Goal: Information Seeking & Learning: Learn about a topic

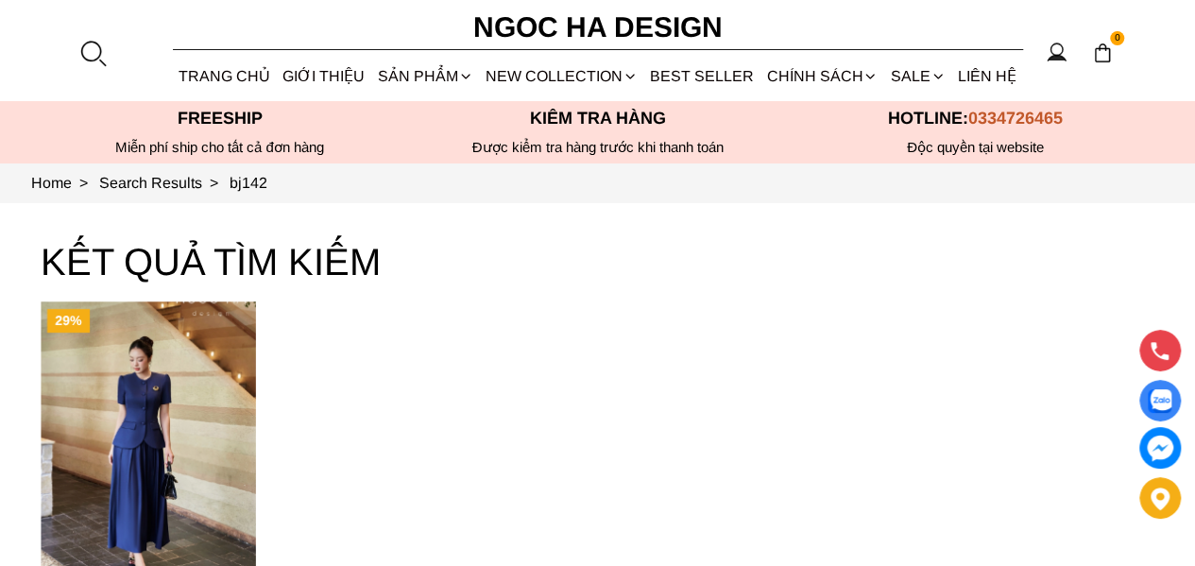
click at [83, 47] on div at bounding box center [92, 53] width 28 height 28
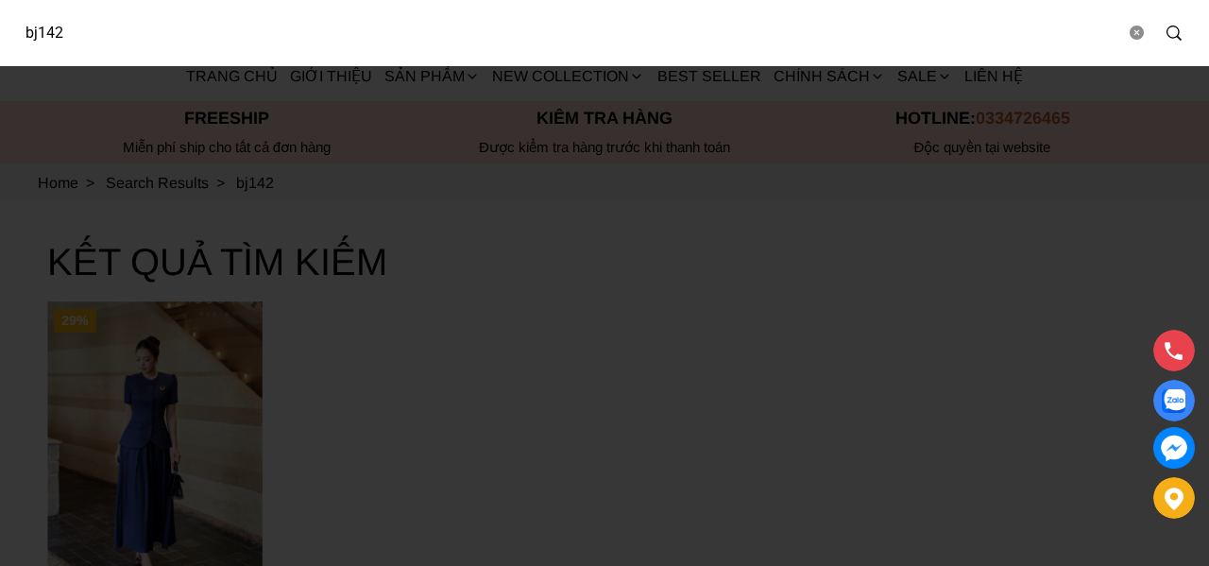
drag, startPoint x: 210, startPoint y: 37, endPoint x: 0, endPoint y: 45, distance: 209.9
click at [0, 46] on div "bj142" at bounding box center [604, 33] width 1209 height 66
type input "A003"
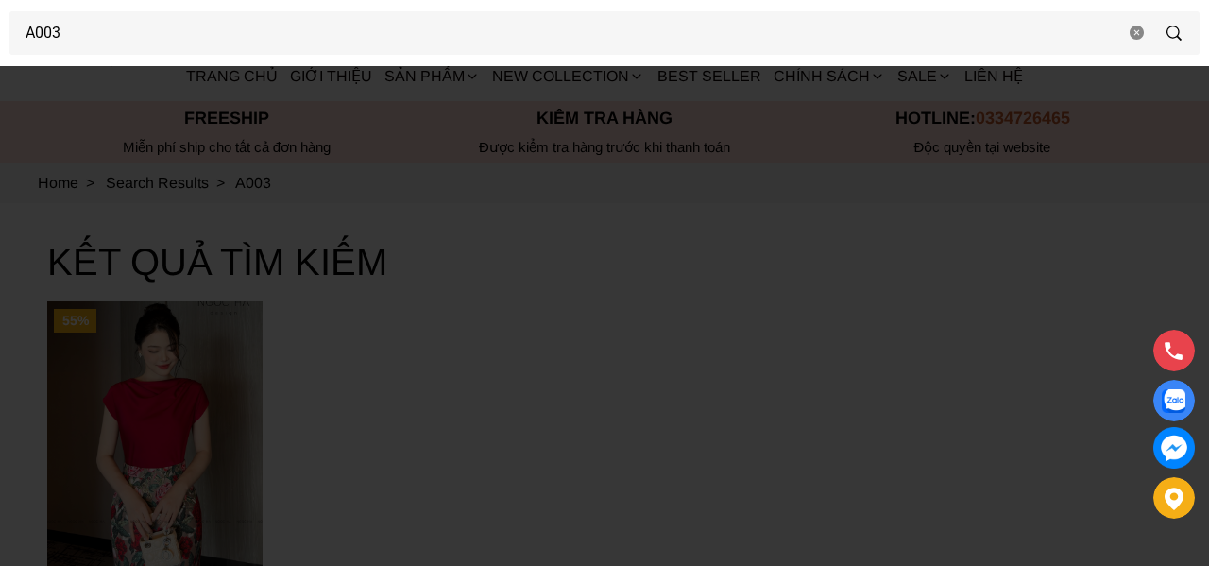
click at [467, 315] on div at bounding box center [604, 283] width 1209 height 566
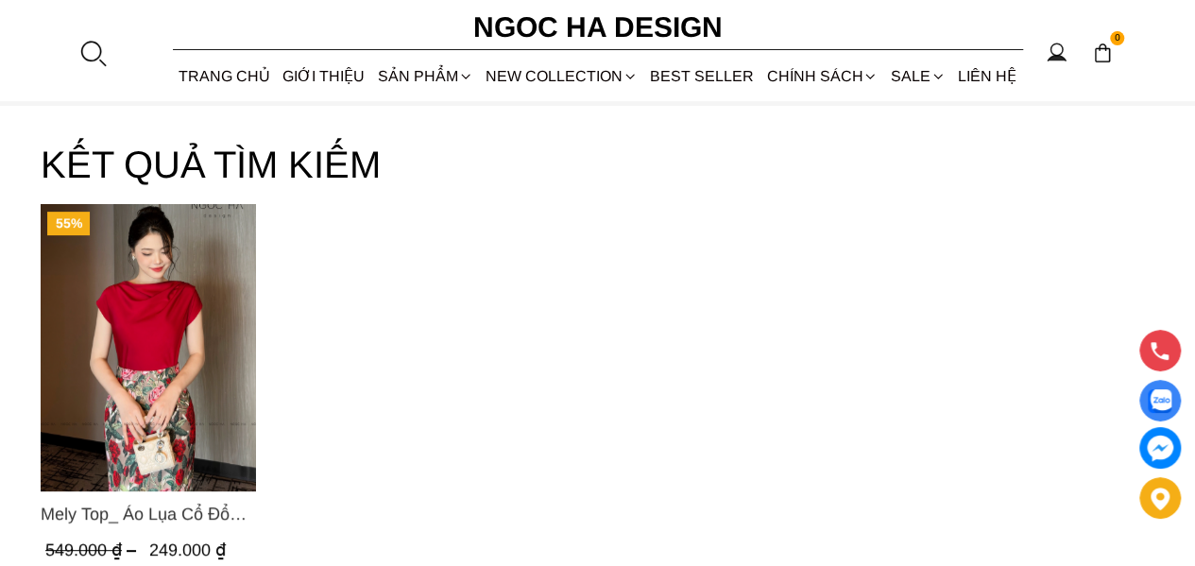
scroll to position [283, 0]
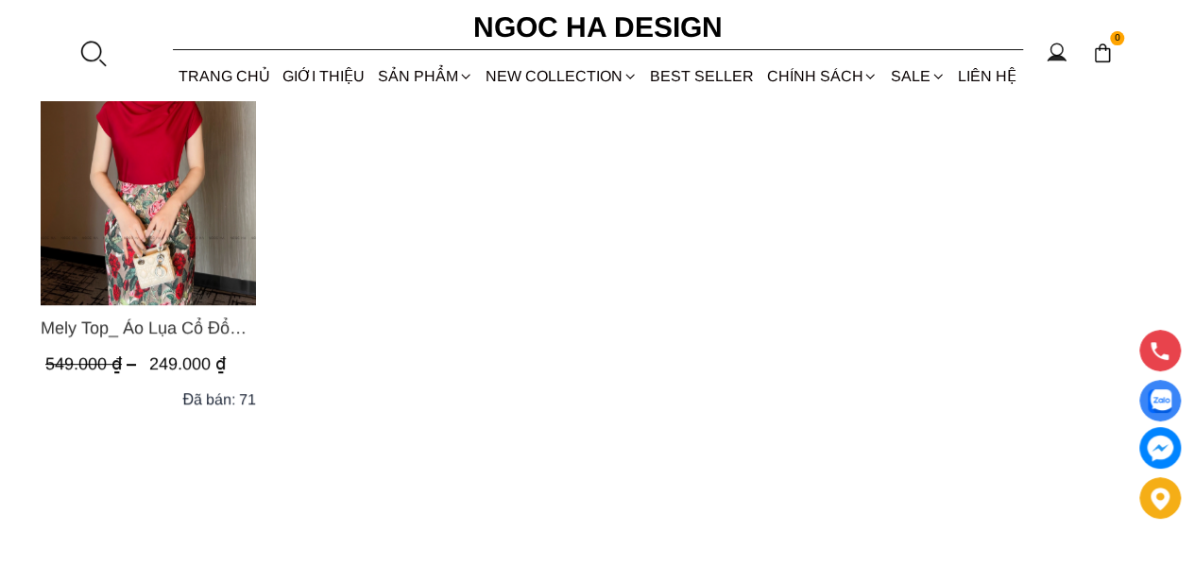
click at [153, 208] on img "Product image - Mely Top_ Áo Lụa Cổ Đổ Rớt Vai A003" at bounding box center [148, 161] width 215 height 287
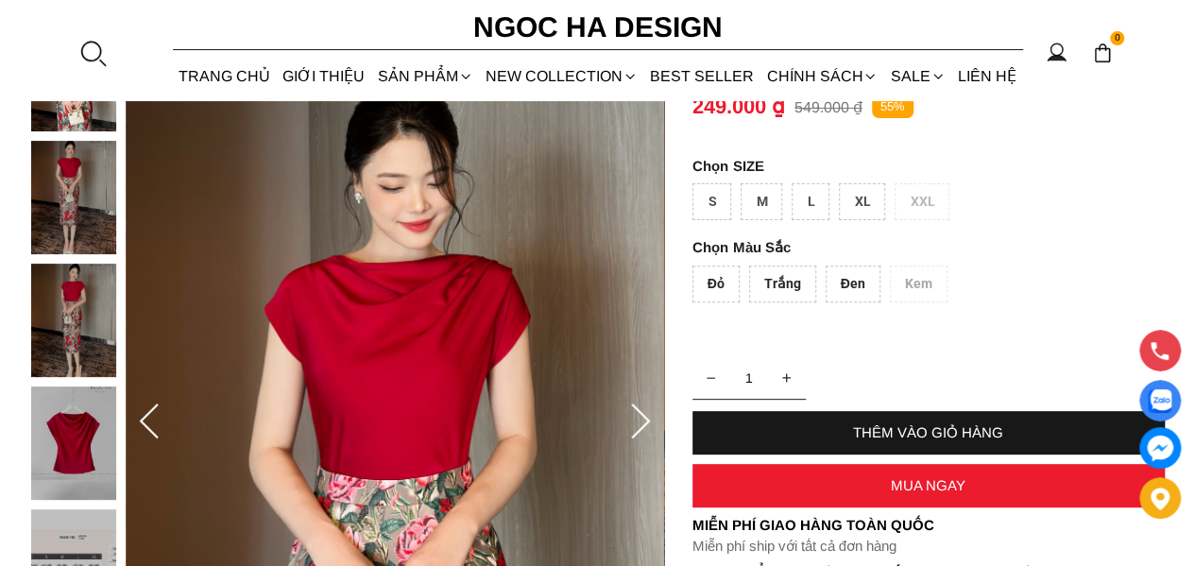
scroll to position [94, 0]
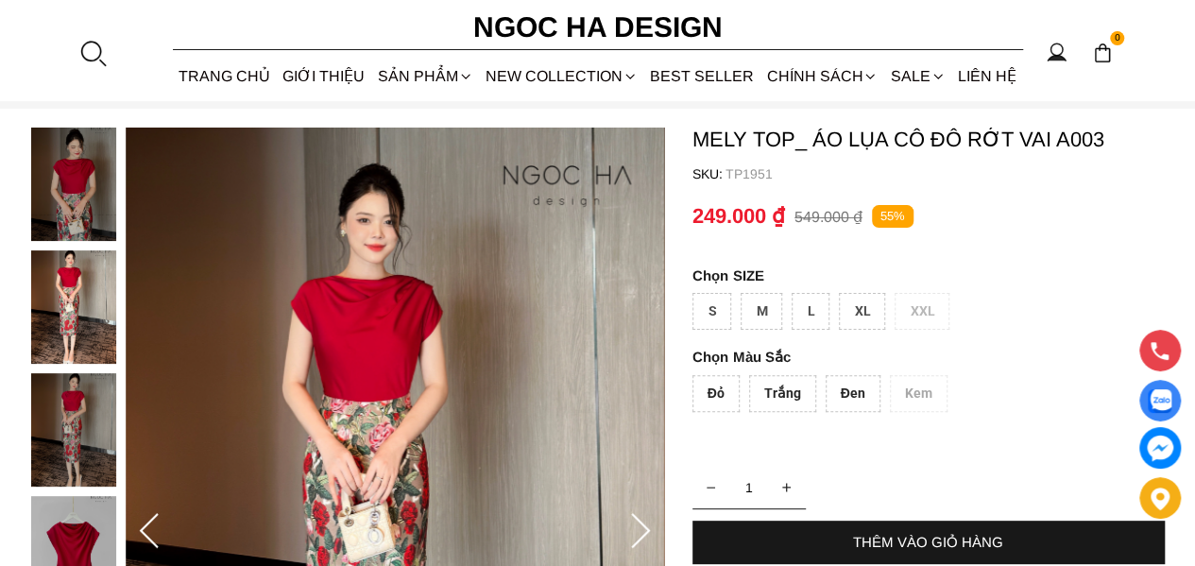
click at [782, 398] on div "Trắng" at bounding box center [782, 393] width 67 height 37
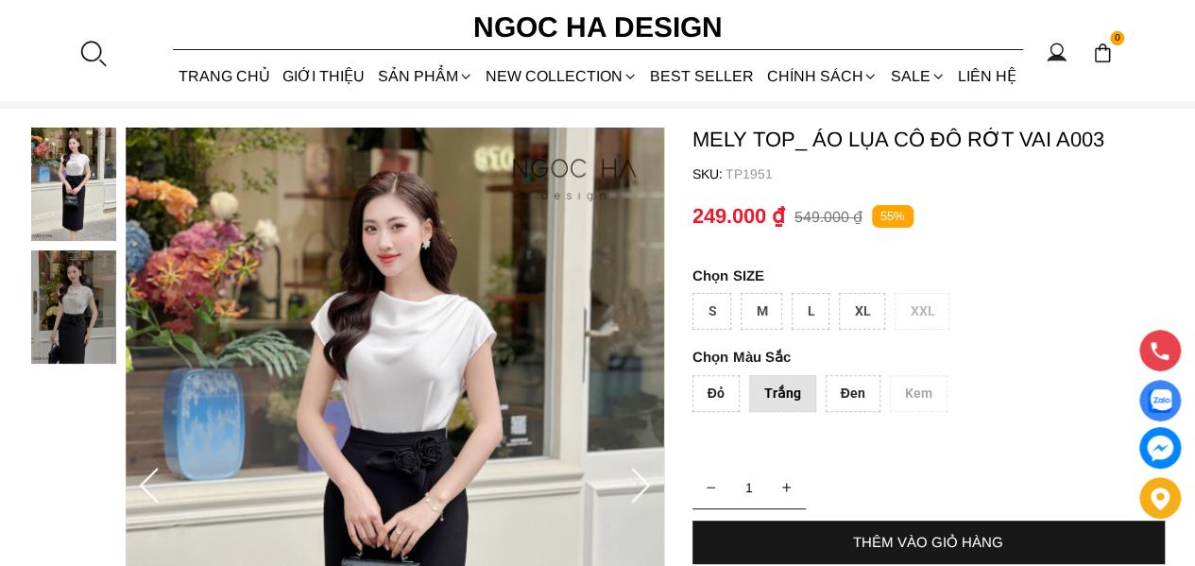
click at [720, 394] on div "Đỏ" at bounding box center [715, 393] width 47 height 37
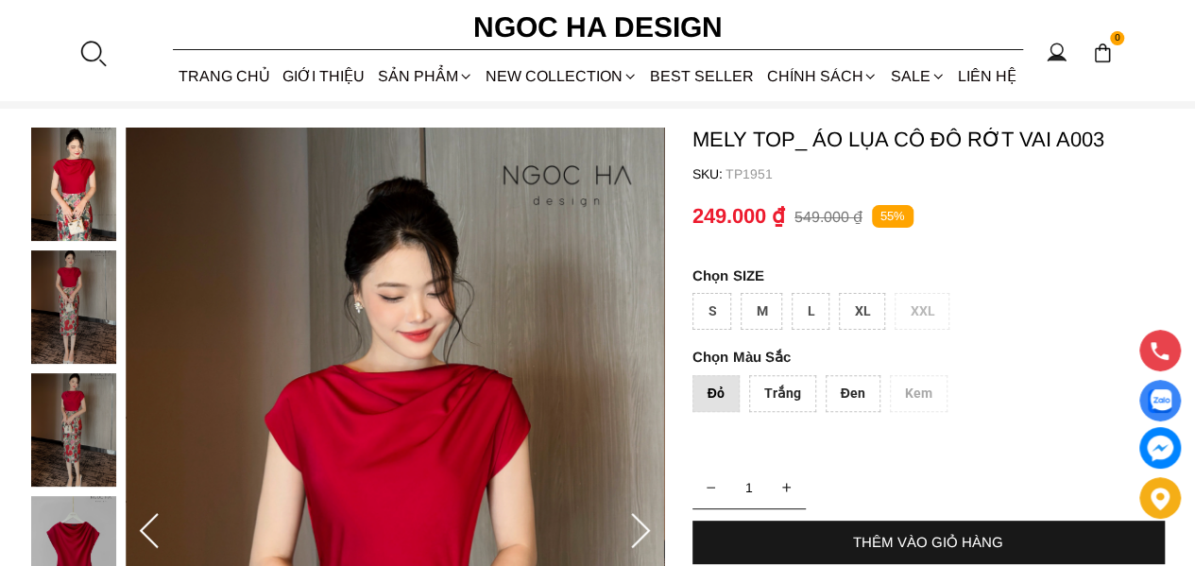
click at [849, 389] on div "Đen" at bounding box center [853, 393] width 55 height 37
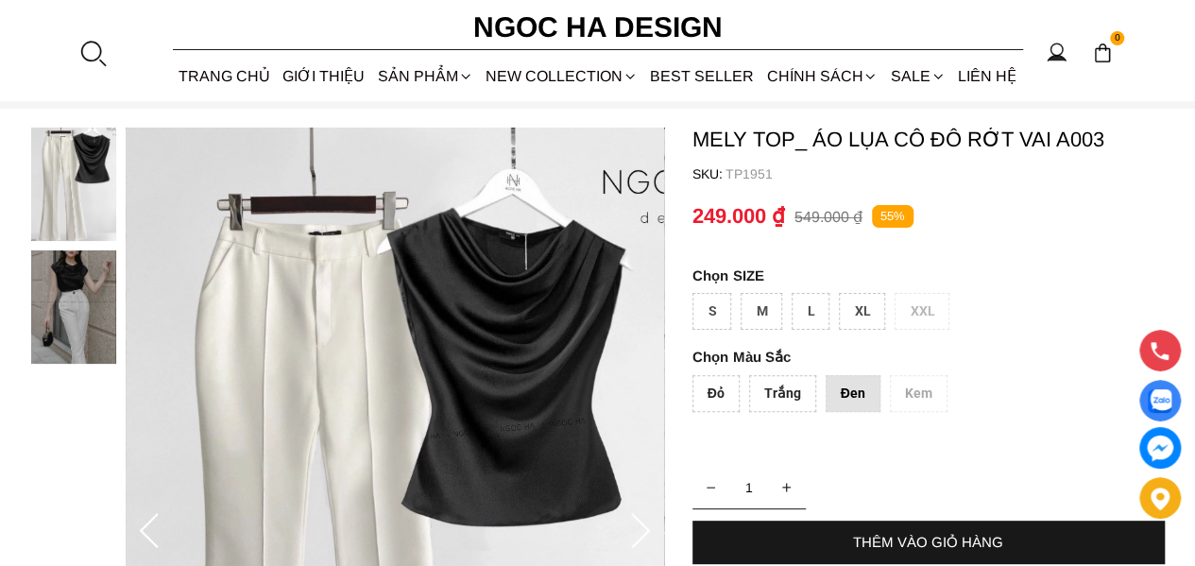
click at [782, 401] on div "Trắng" at bounding box center [782, 393] width 67 height 37
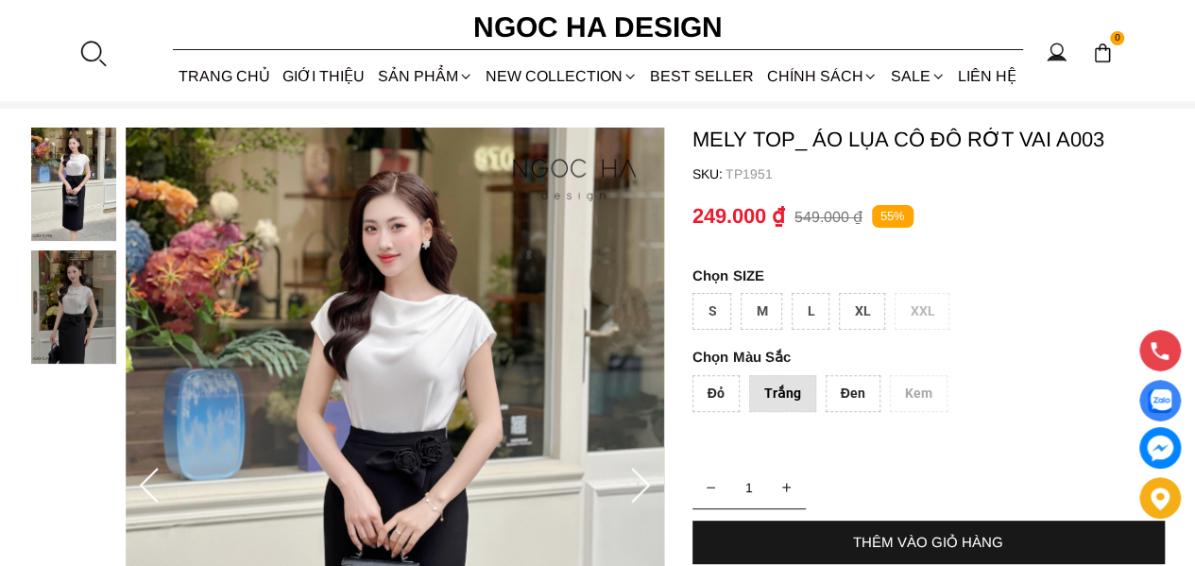
click at [696, 402] on div "Đỏ" at bounding box center [715, 393] width 47 height 37
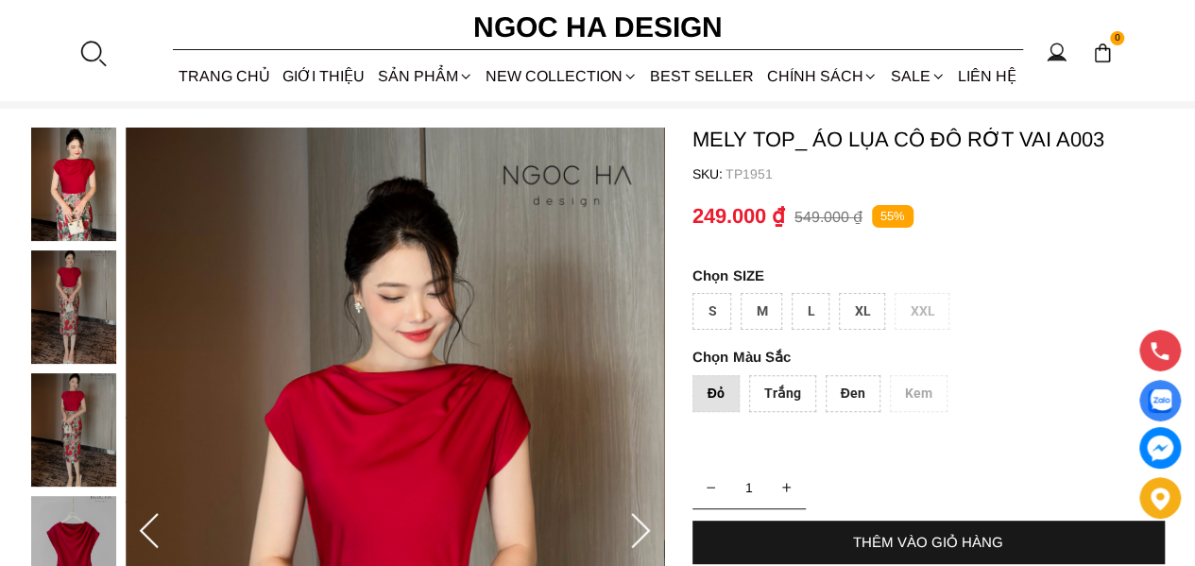
drag, startPoint x: 762, startPoint y: 392, endPoint x: 818, endPoint y: 392, distance: 55.7
click at [763, 392] on div "Trắng" at bounding box center [782, 393] width 67 height 37
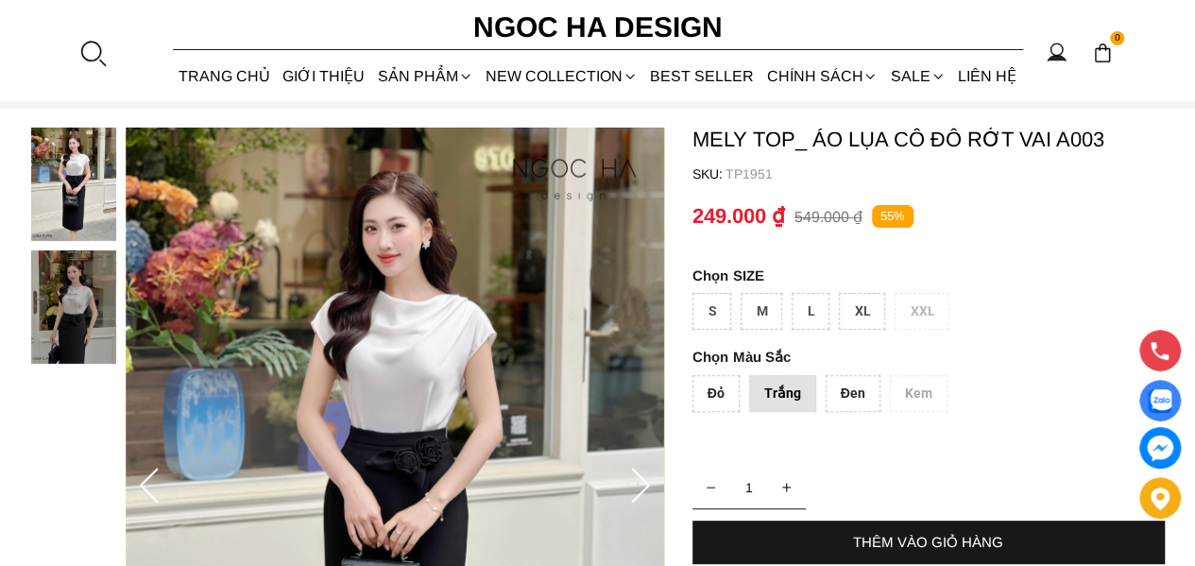
click at [843, 394] on div "Đen" at bounding box center [853, 393] width 55 height 37
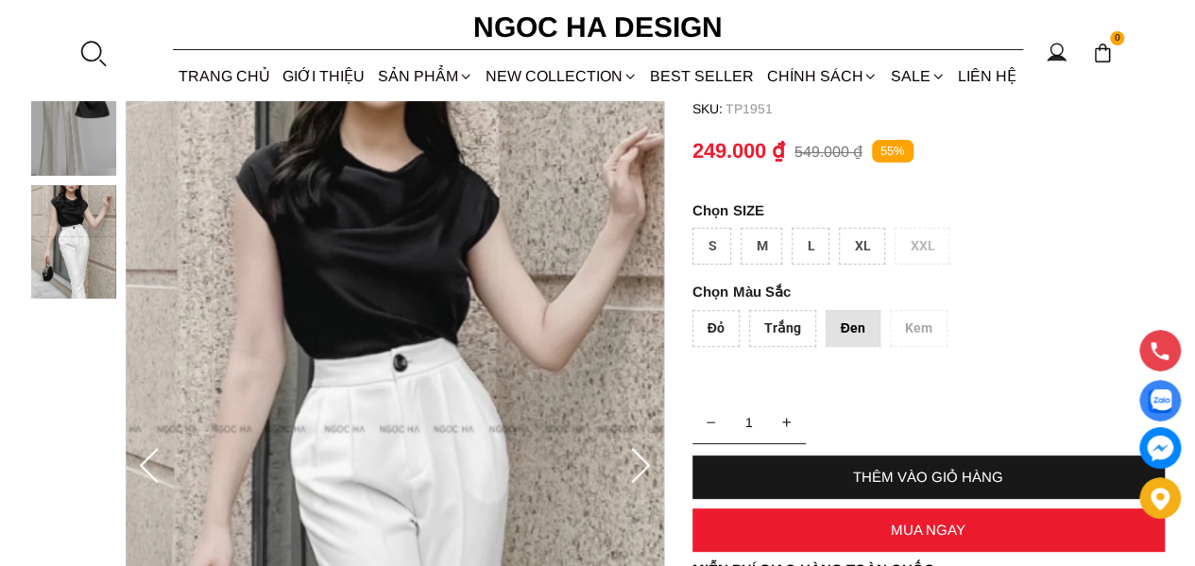
scroll to position [189, 0]
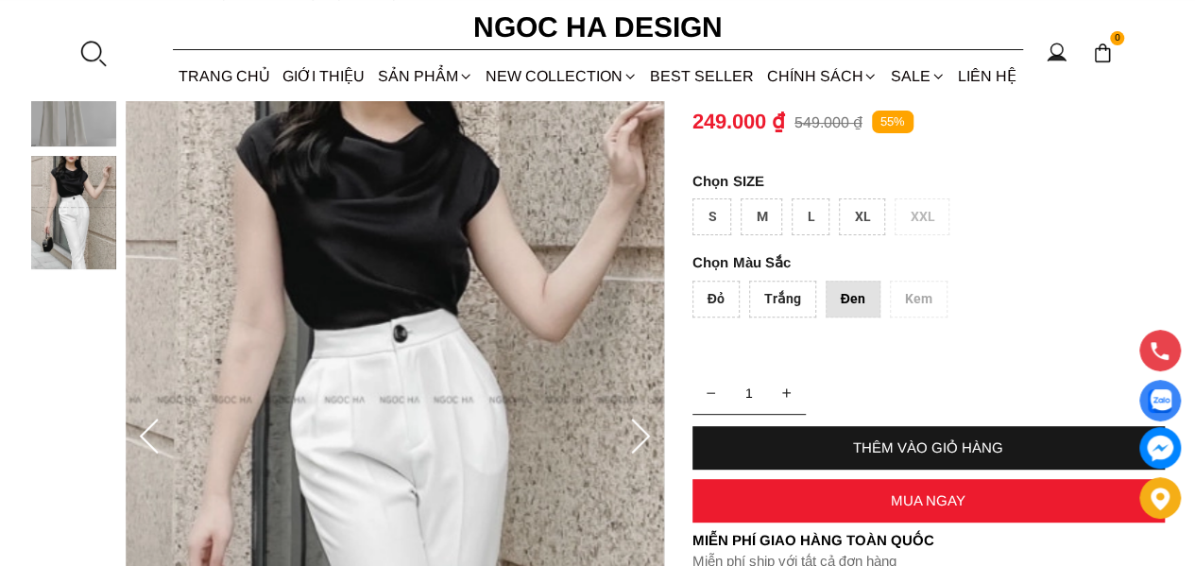
click at [170, 446] on img at bounding box center [395, 437] width 538 height 808
click at [151, 439] on icon at bounding box center [149, 437] width 38 height 38
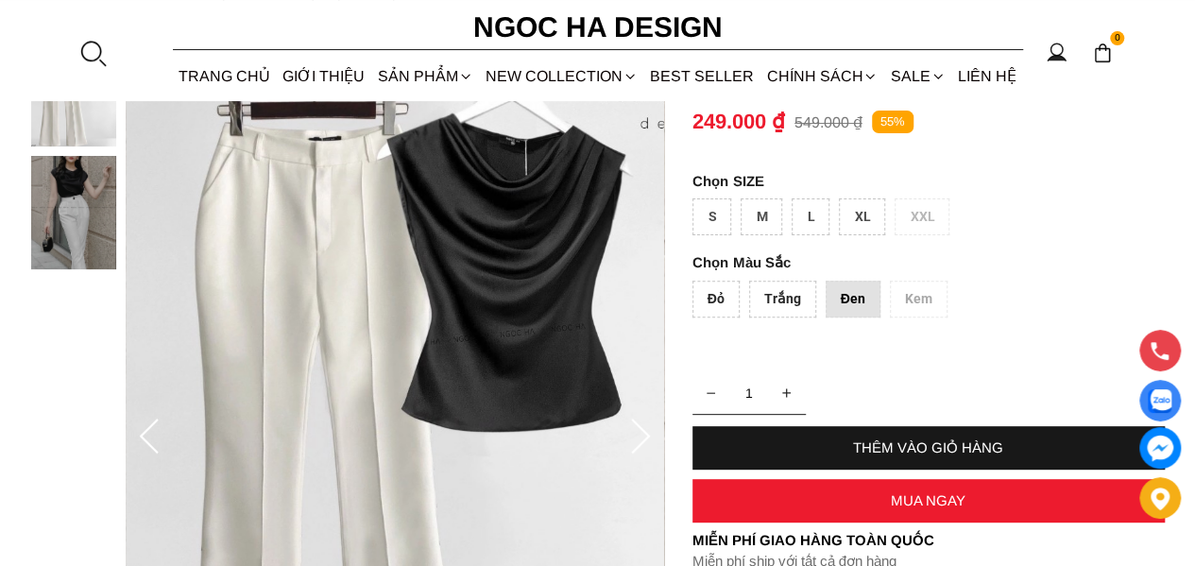
click at [718, 214] on div "S" at bounding box center [711, 216] width 39 height 37
click at [713, 295] on div "Đỏ" at bounding box center [715, 299] width 47 height 37
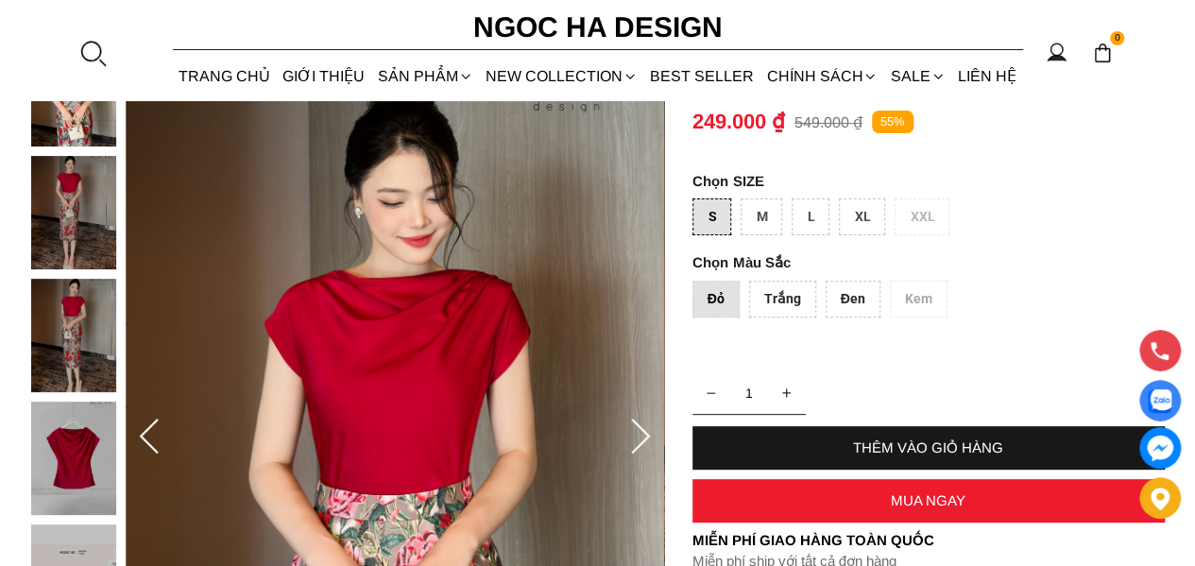
click at [767, 305] on div "Trắng" at bounding box center [782, 299] width 67 height 37
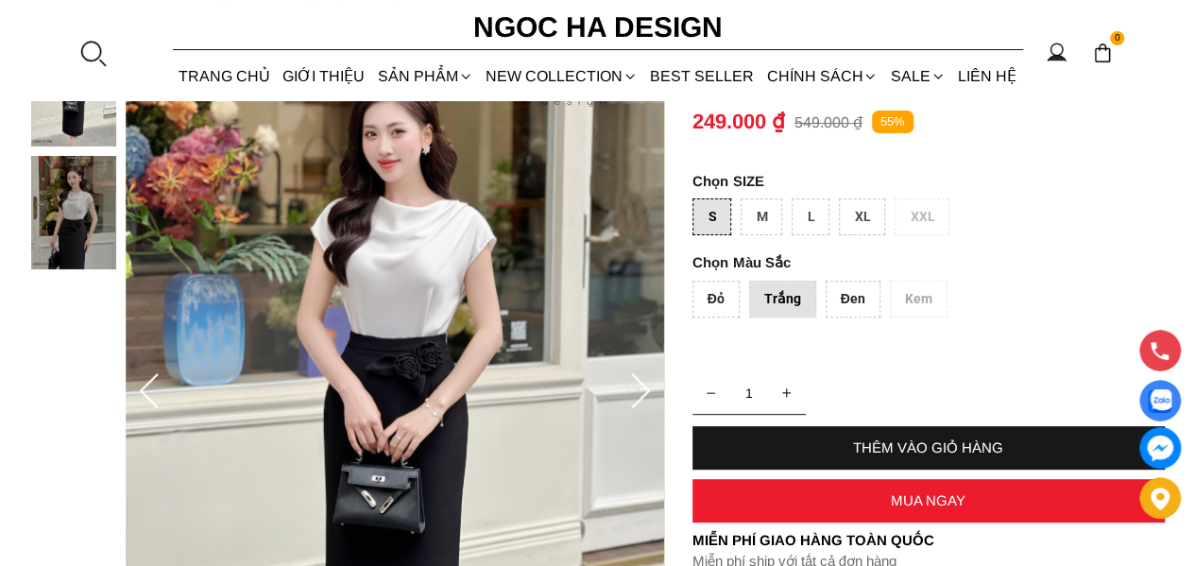
click at [840, 298] on div "Đen" at bounding box center [853, 299] width 55 height 37
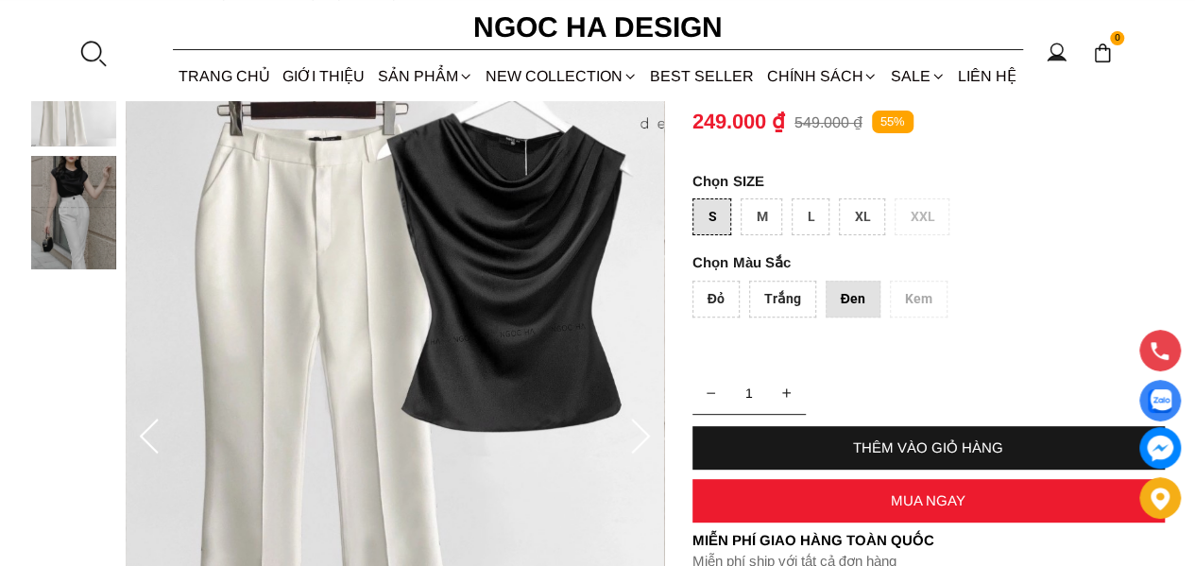
click at [717, 299] on div "Đỏ" at bounding box center [715, 299] width 47 height 37
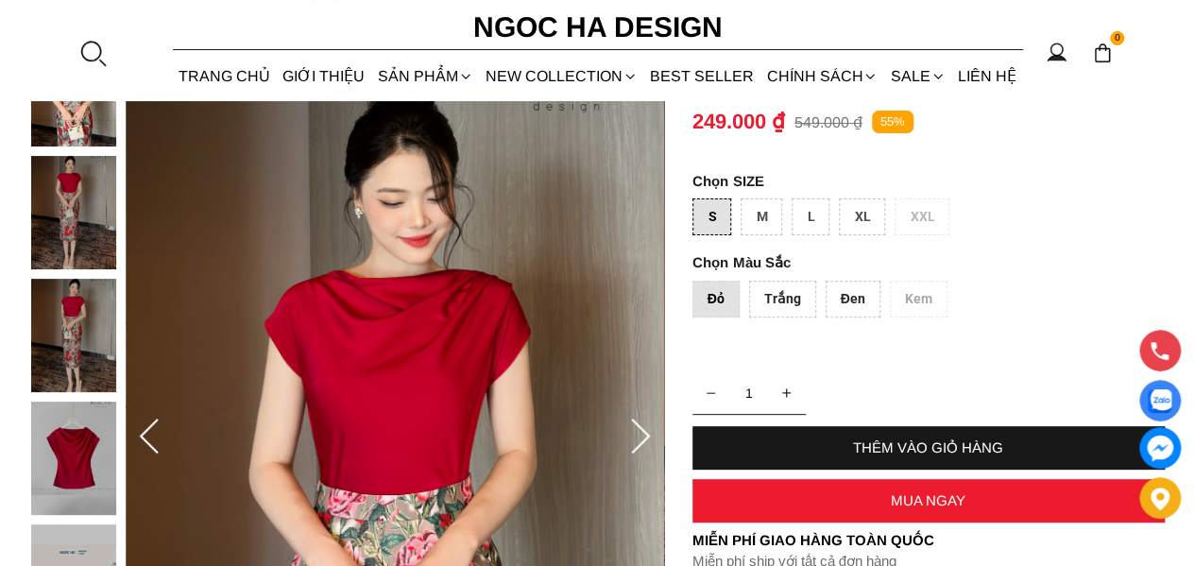
click at [764, 294] on div "Trắng" at bounding box center [782, 299] width 67 height 37
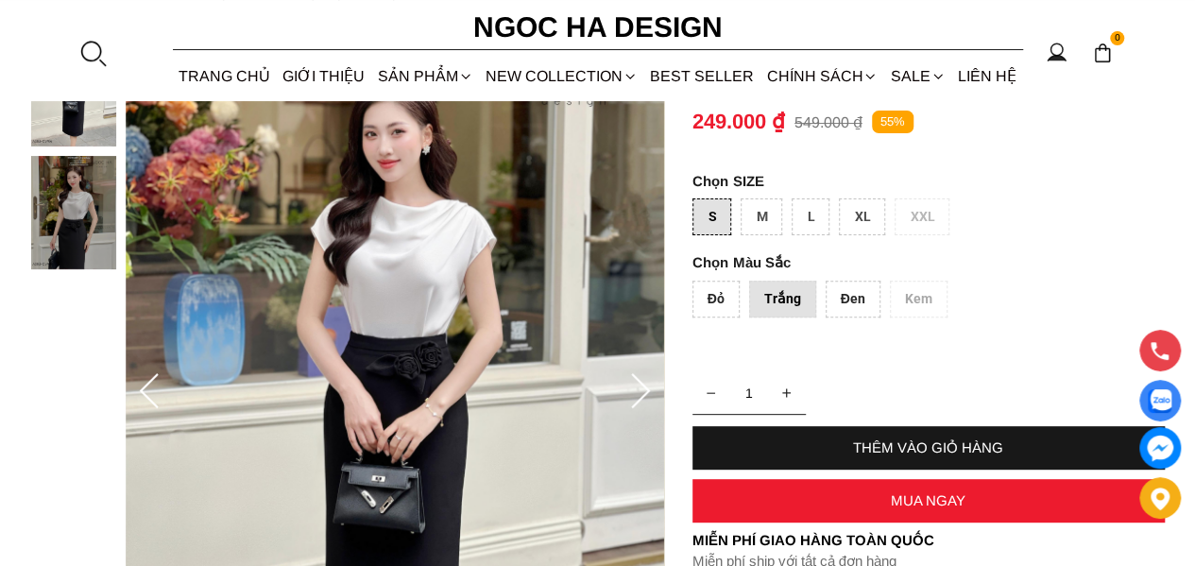
click at [806, 292] on div "Trắng" at bounding box center [782, 299] width 67 height 37
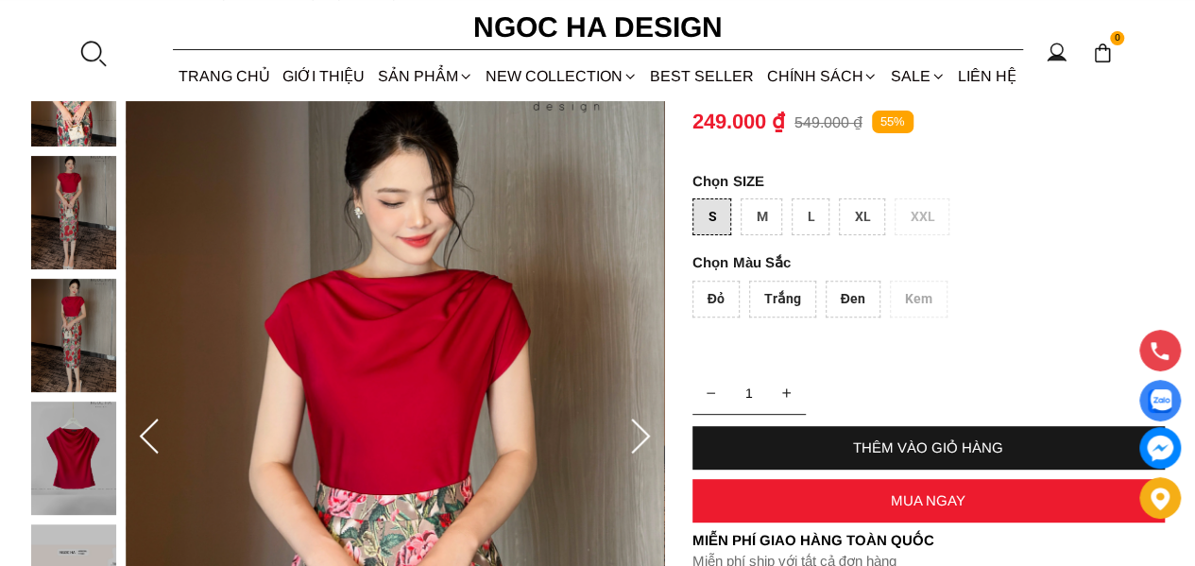
click at [720, 300] on div "Đỏ" at bounding box center [715, 299] width 47 height 37
click at [766, 299] on div "Trắng" at bounding box center [782, 299] width 67 height 37
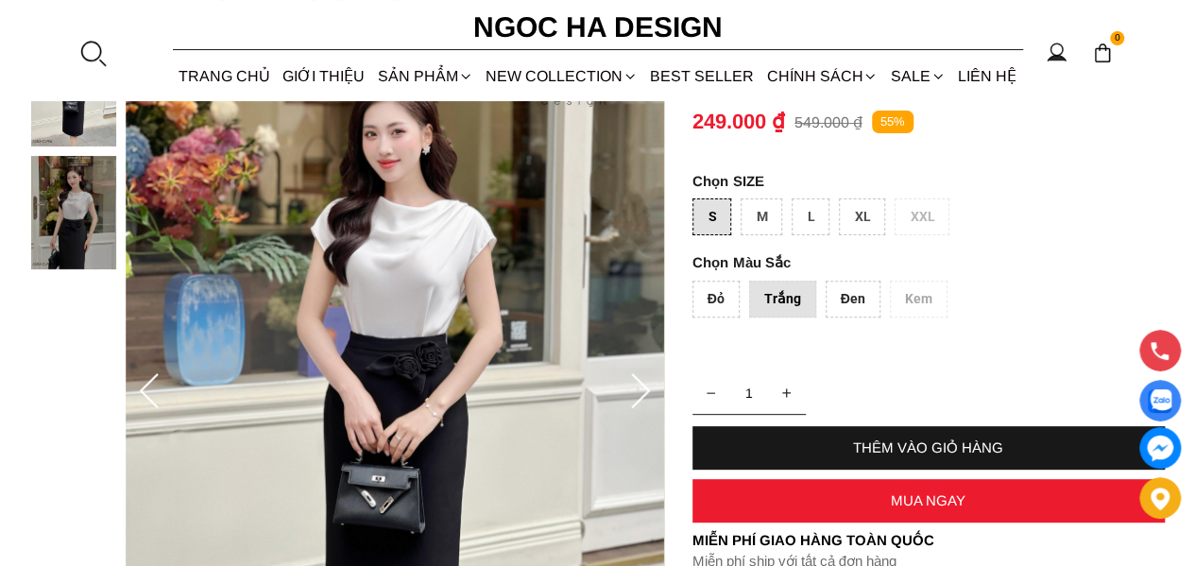
click at [826, 298] on div "Đen" at bounding box center [853, 299] width 55 height 37
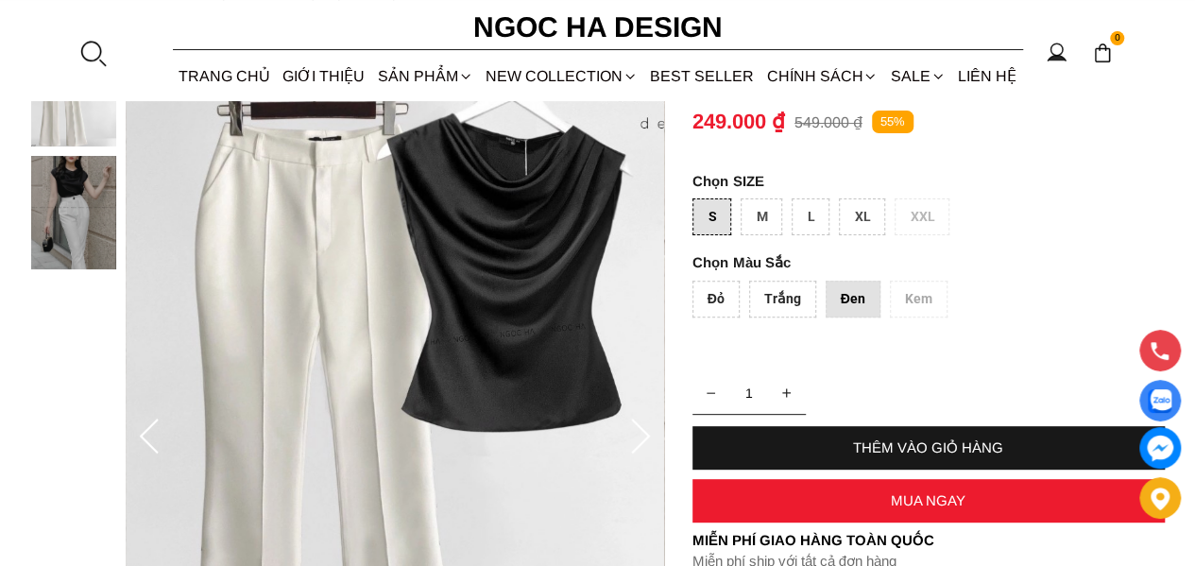
click at [725, 296] on div "Đỏ" at bounding box center [715, 299] width 47 height 37
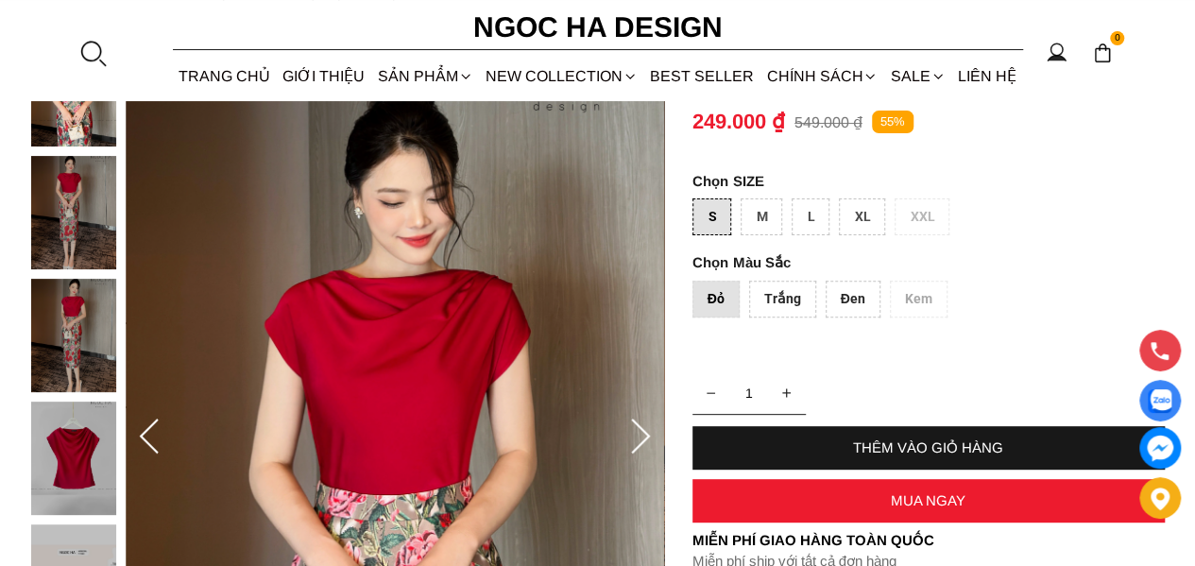
click at [765, 308] on div "Trắng" at bounding box center [782, 299] width 67 height 37
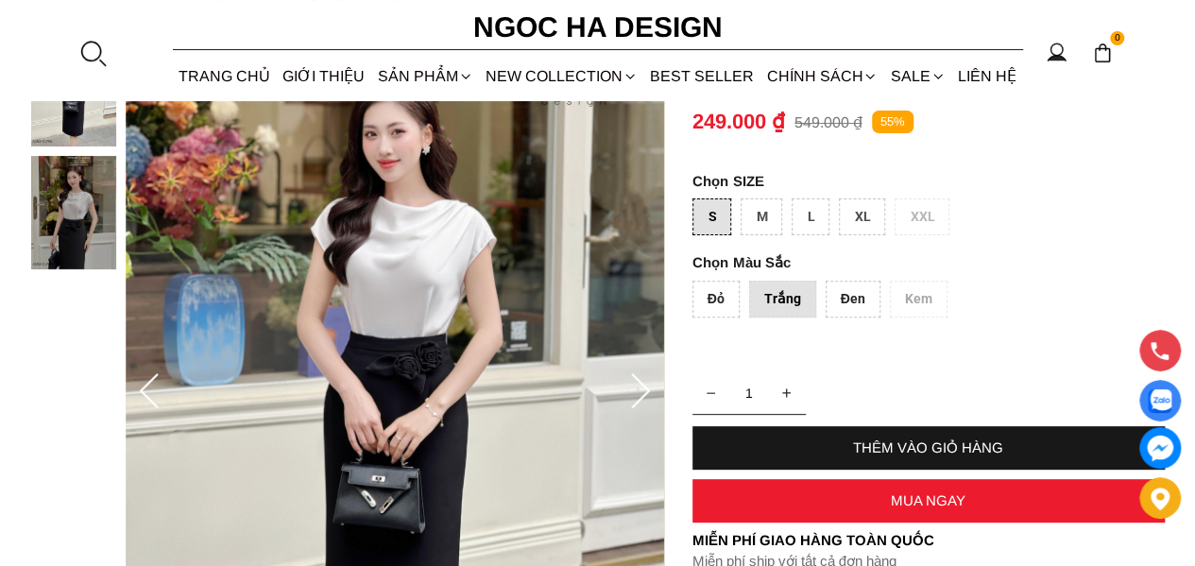
click at [820, 308] on div "Đỏ Trắng Đen Kem" at bounding box center [928, 304] width 472 height 46
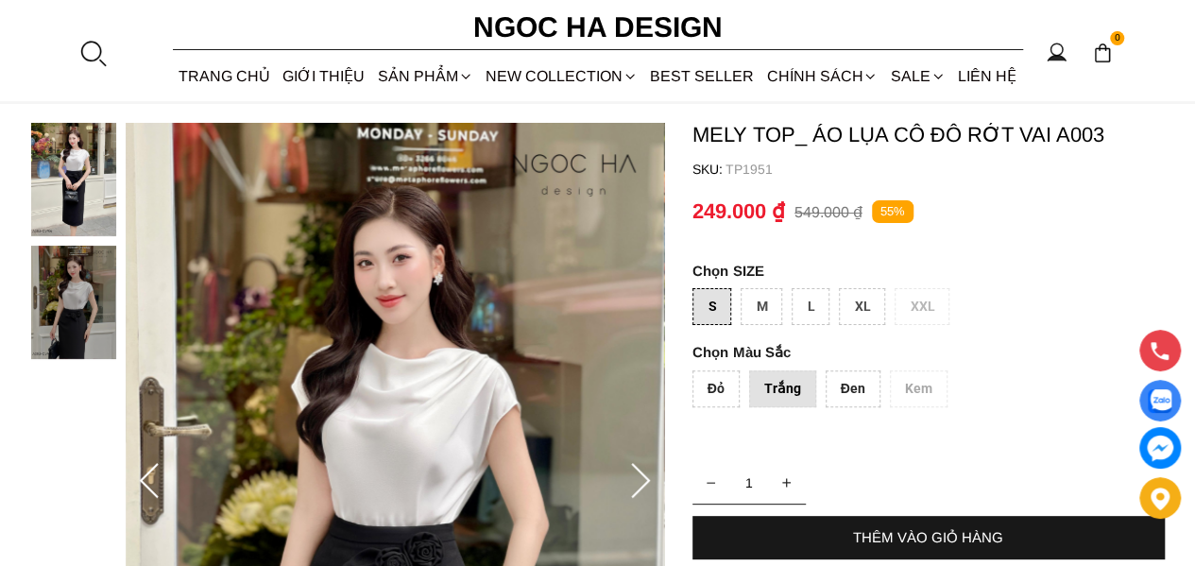
scroll to position [0, 0]
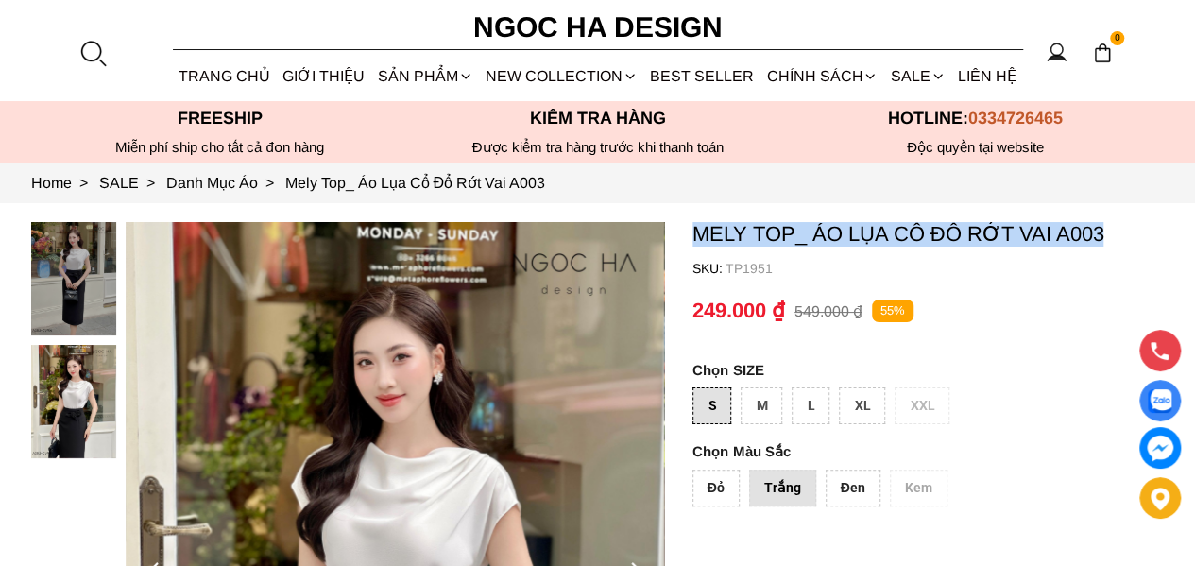
drag, startPoint x: 686, startPoint y: 228, endPoint x: 1104, endPoint y: 236, distance: 418.5
copy p "Mely Top_ Áo Lụa Cổ Đổ Rớt Vai A003"
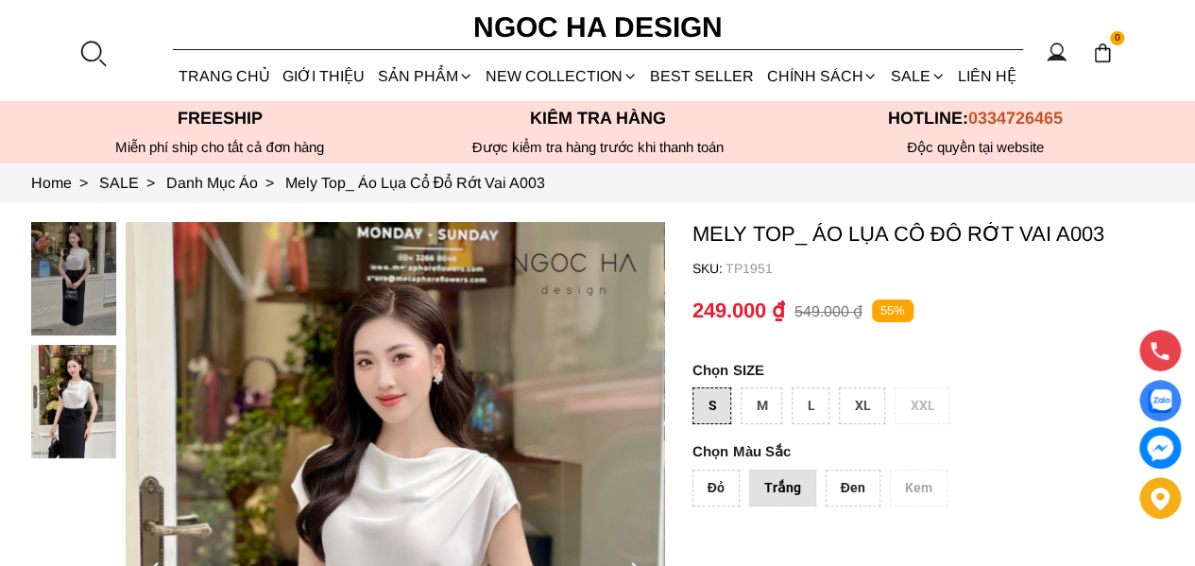
click at [98, 46] on div at bounding box center [92, 53] width 28 height 28
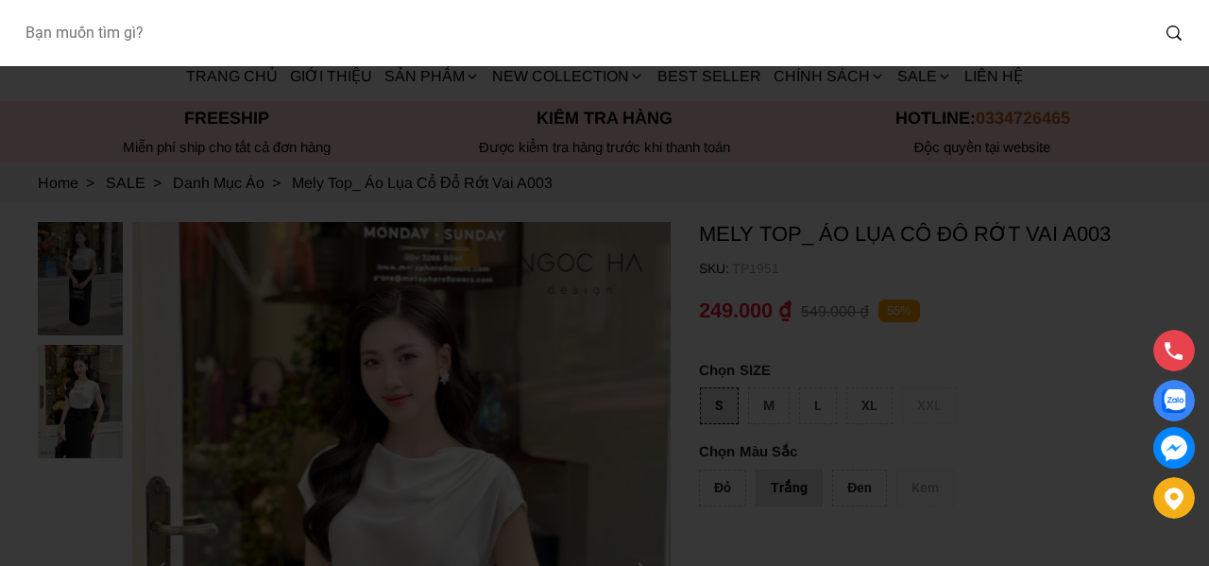
click at [175, 45] on input "Input search Bạn muốn tìm gì?" at bounding box center [578, 32] width 1139 height 43
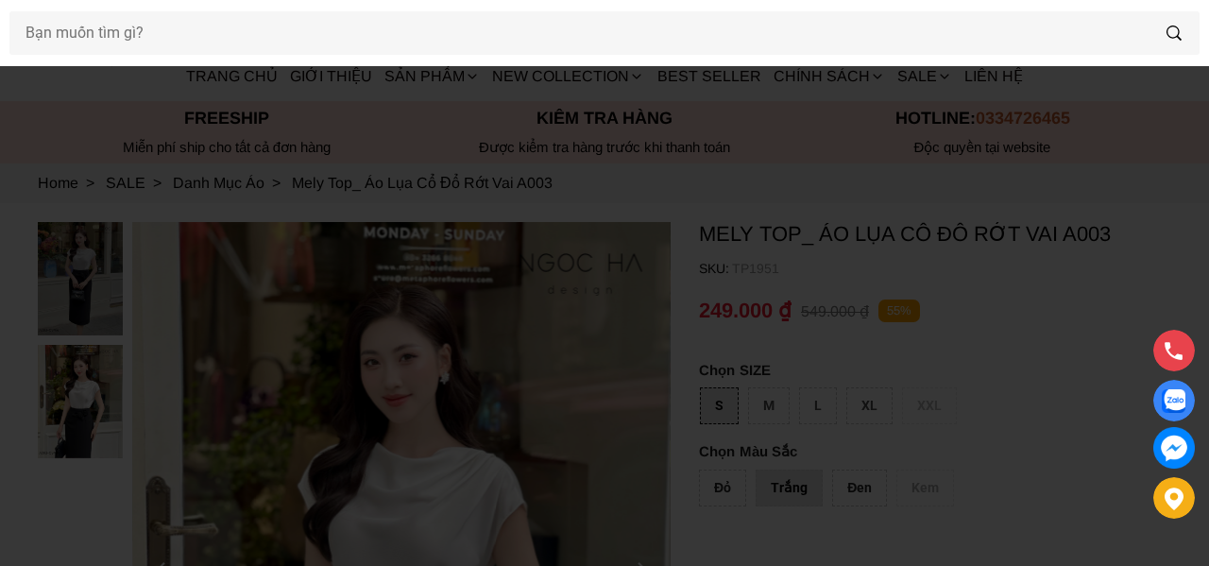
click at [1020, 337] on div at bounding box center [604, 283] width 1209 height 566
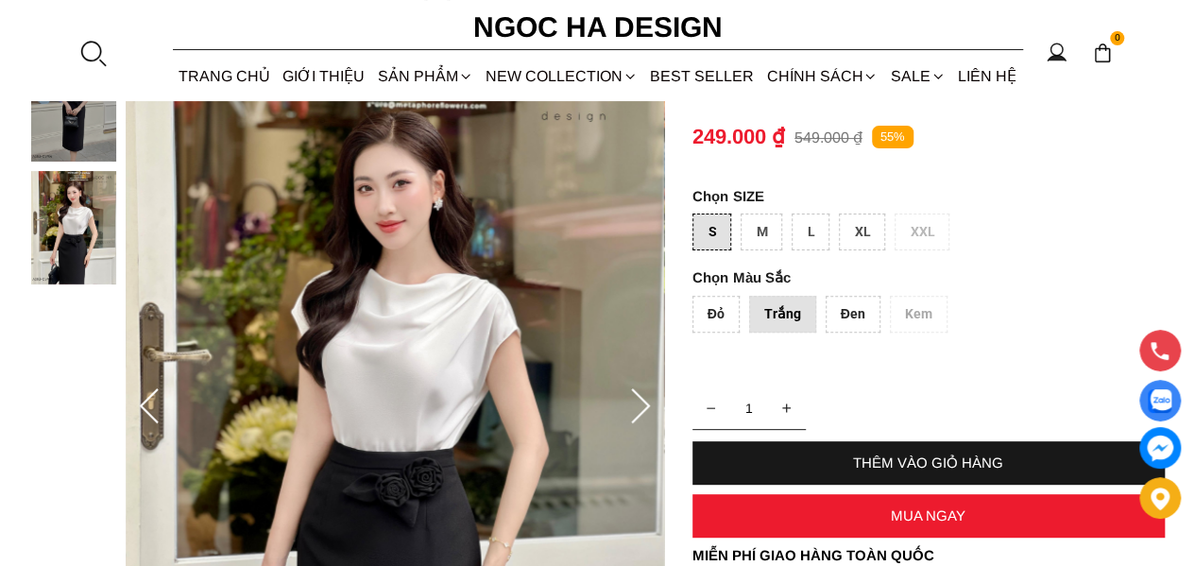
scroll to position [189, 0]
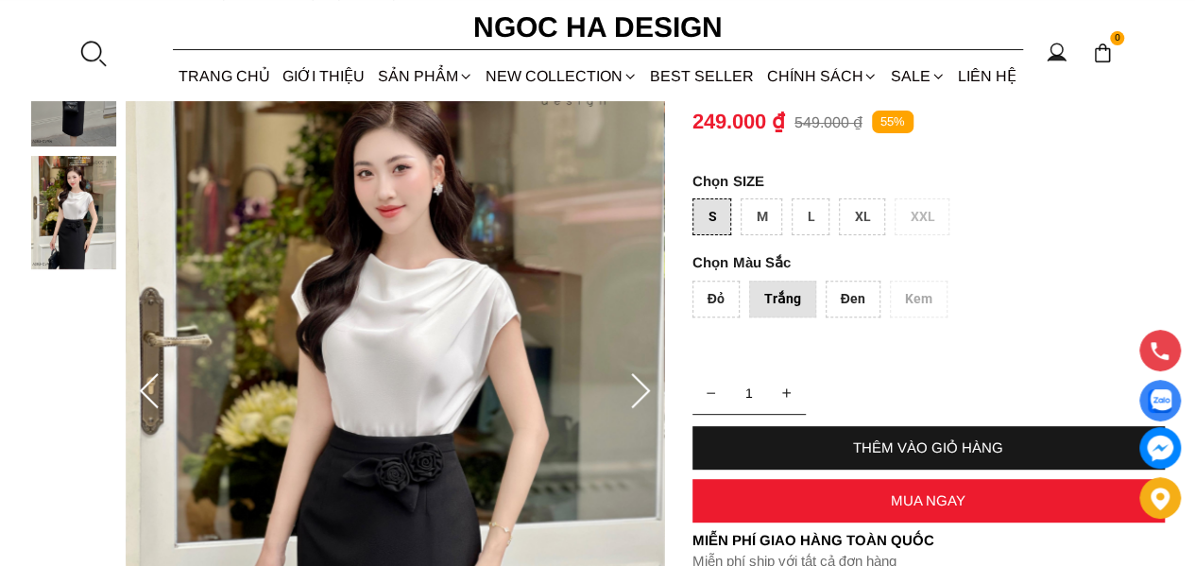
click at [714, 310] on div "Đỏ" at bounding box center [715, 299] width 47 height 37
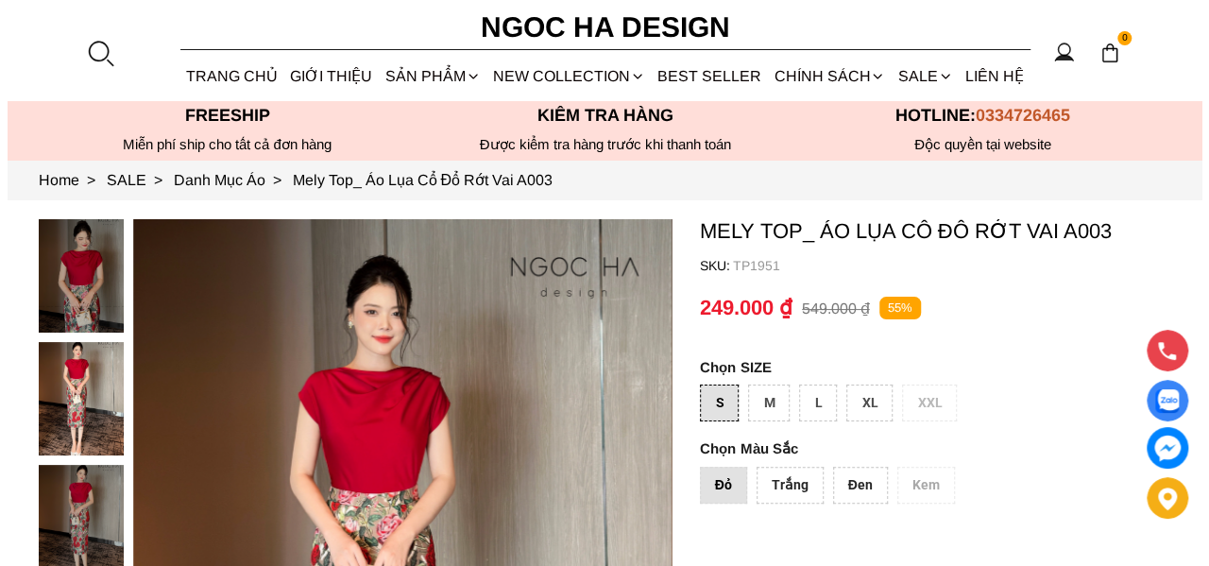
scroll to position [0, 0]
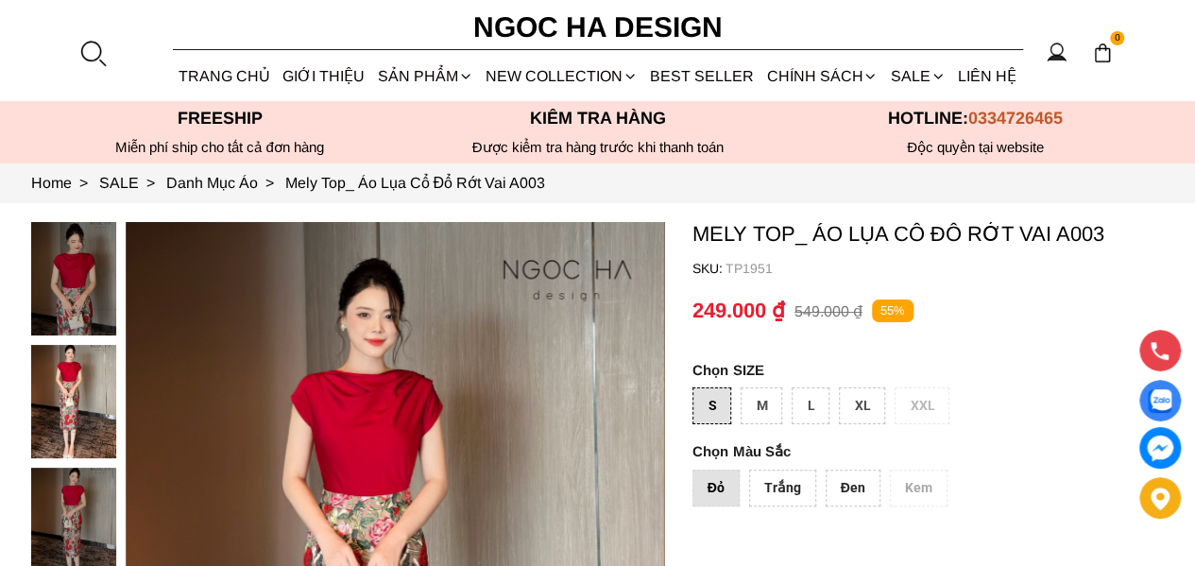
click at [99, 54] on div at bounding box center [92, 53] width 28 height 28
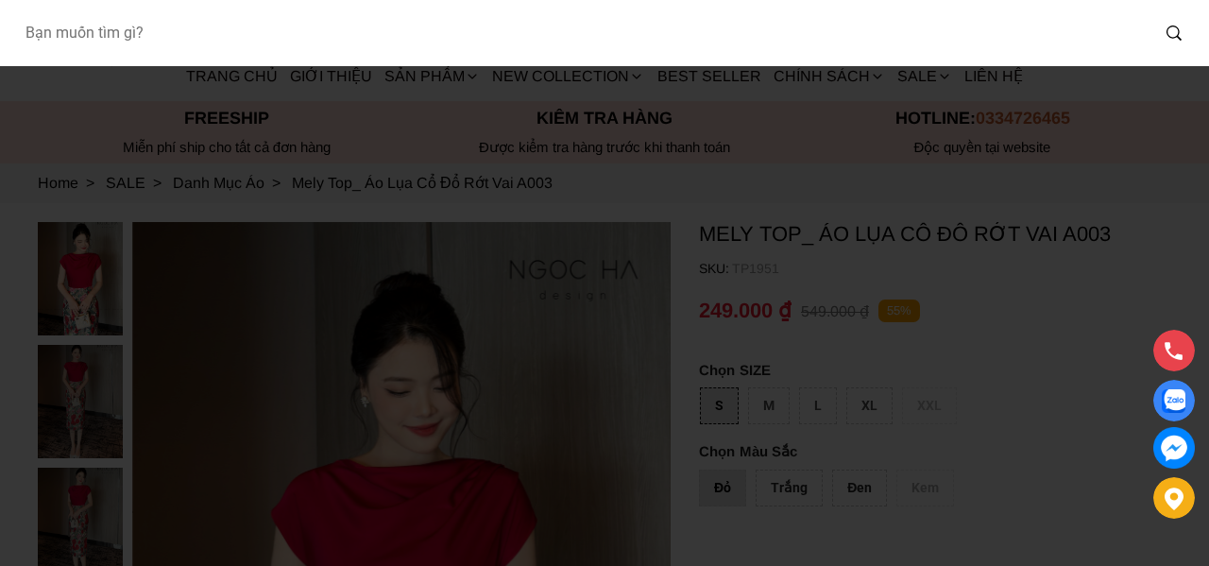
click at [99, 54] on input "Input search Bạn muốn tìm gì?" at bounding box center [578, 32] width 1139 height 43
type input "a003"
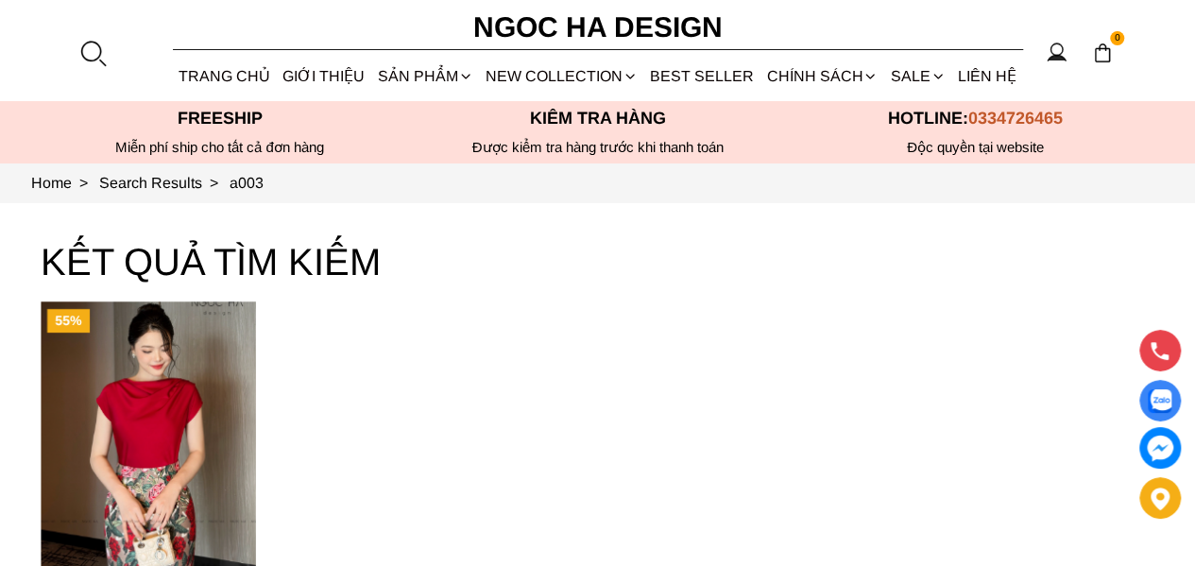
click at [136, 468] on img "Product image - Mely Top_ Áo Lụa Cổ Đổ Rớt Vai A003" at bounding box center [148, 444] width 215 height 287
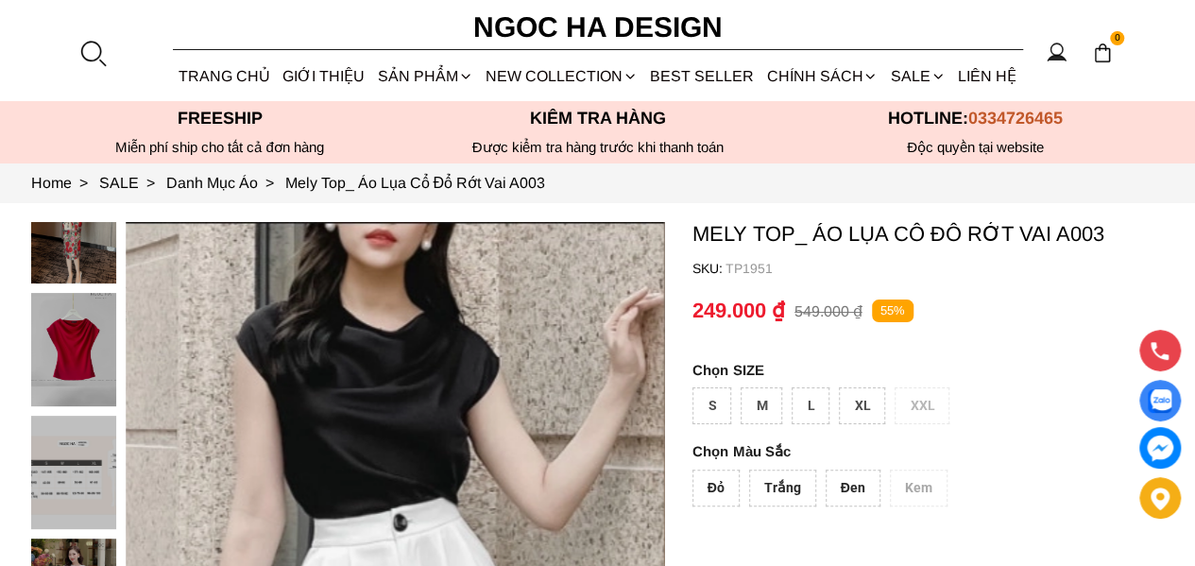
click at [713, 491] on div "Đỏ" at bounding box center [715, 487] width 47 height 37
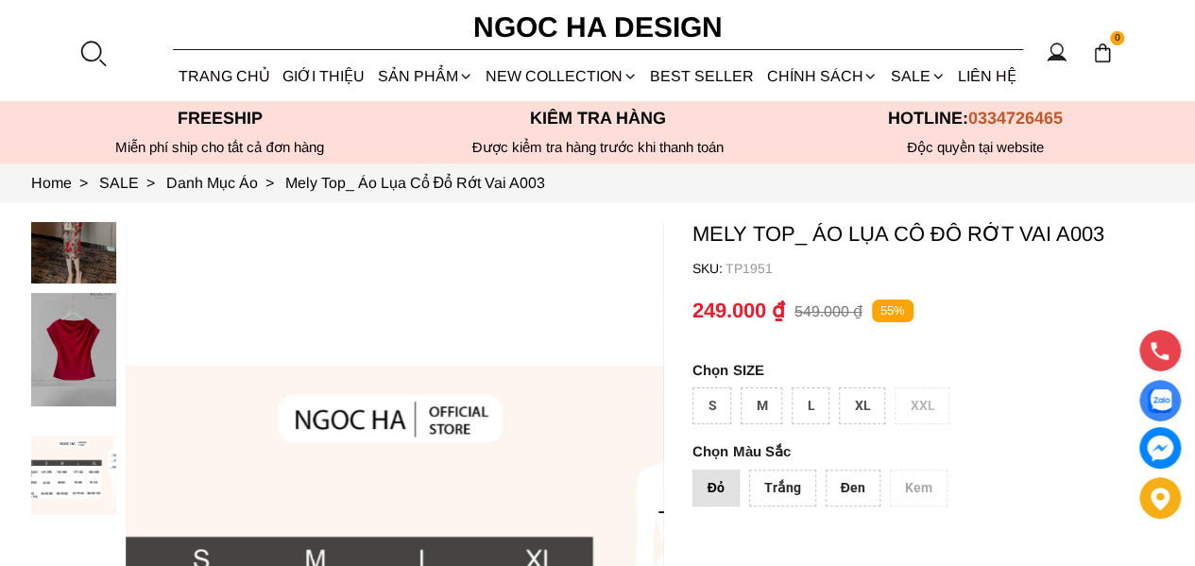
click at [83, 334] on img at bounding box center [73, 349] width 85 height 113
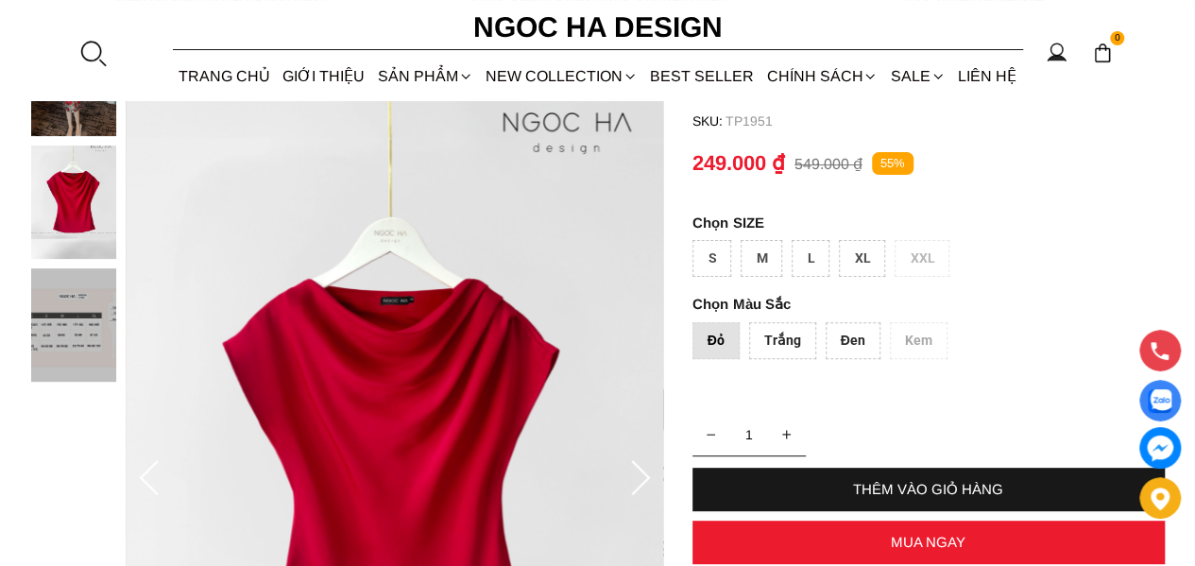
scroll to position [189, 0]
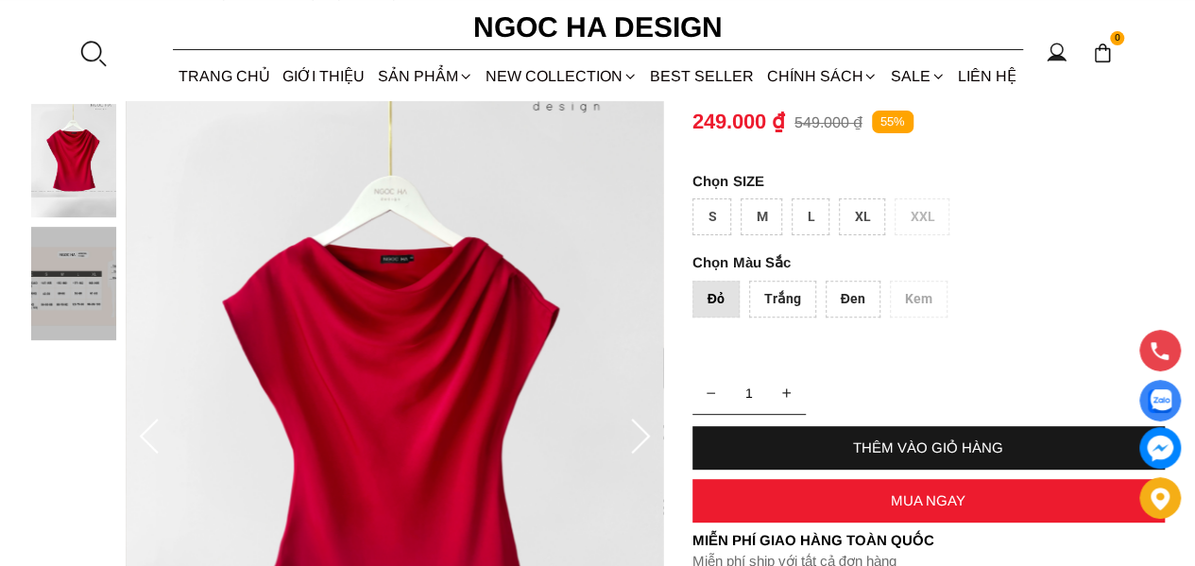
drag, startPoint x: 1164, startPoint y: 168, endPoint x: 1156, endPoint y: 161, distance: 10.7
click at [1164, 168] on container "Mely Top_ Áo Lụa Cổ Đổ Rớt Vai A003 SKU: TP1951 Đỏ Trắng Đen Kem 1 THÊM VÀO GIỎ…" at bounding box center [928, 372] width 472 height 678
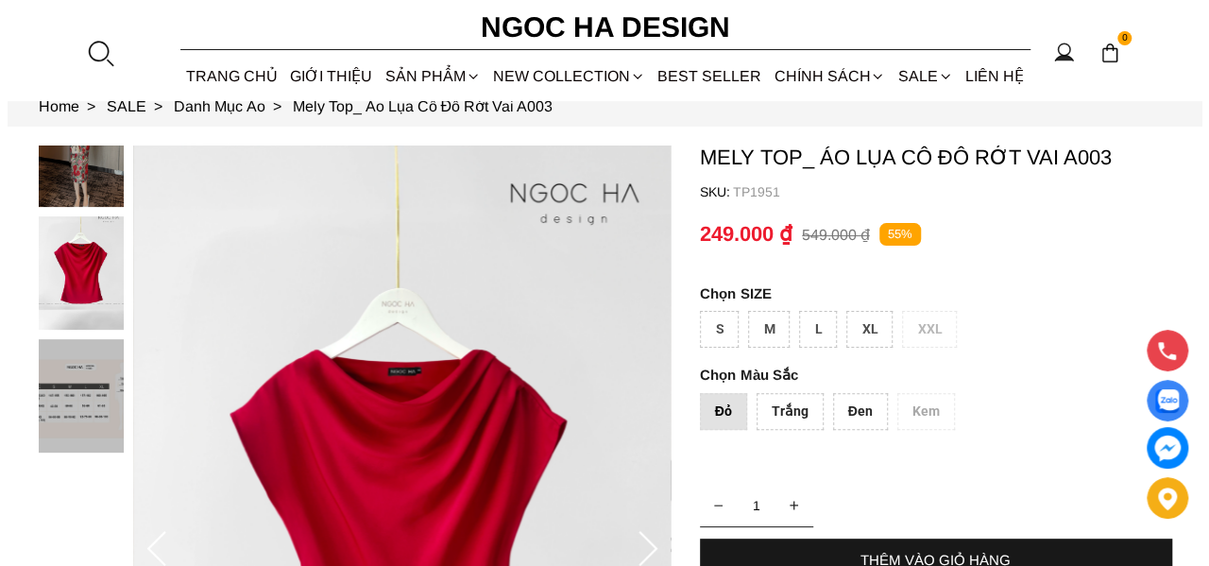
scroll to position [0, 0]
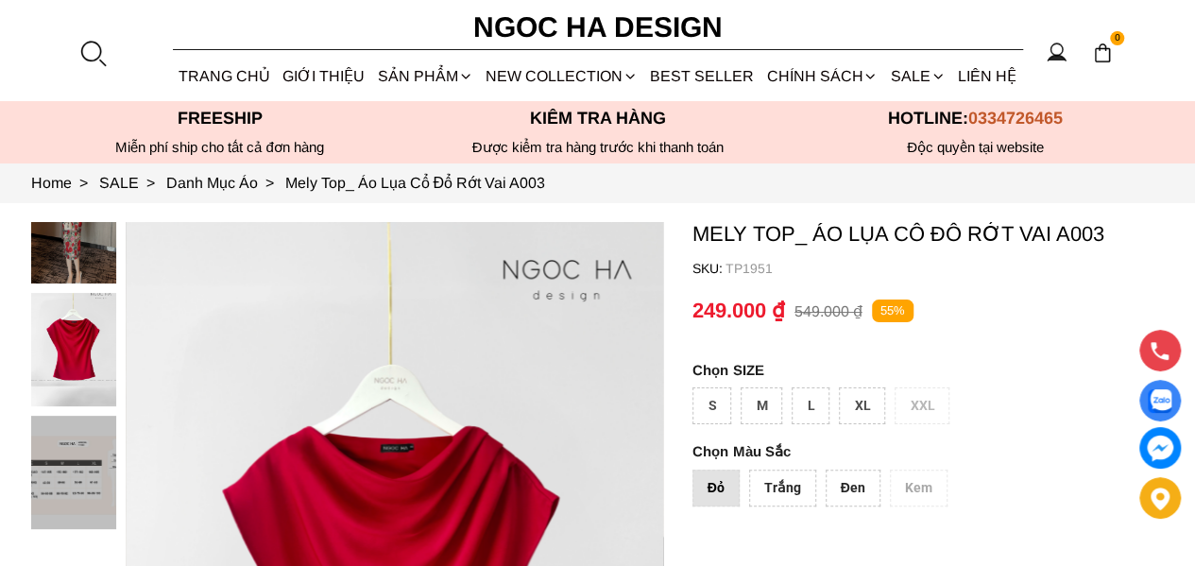
click at [988, 20] on section "0 Trang chủ Giới thiệu Sản phẩm [GEOGRAPHIC_DATA] Áo thun Áo sơ mi Áo Peplum Áo…" at bounding box center [597, 50] width 1195 height 101
drag, startPoint x: 1058, startPoint y: 1, endPoint x: 825, endPoint y: 21, distance: 234.1
click at [825, 21] on section "0 Trang chủ Giới thiệu Sản phẩm [GEOGRAPHIC_DATA] Áo thun Áo sơ mi Áo Peplum Áo…" at bounding box center [597, 50] width 1195 height 101
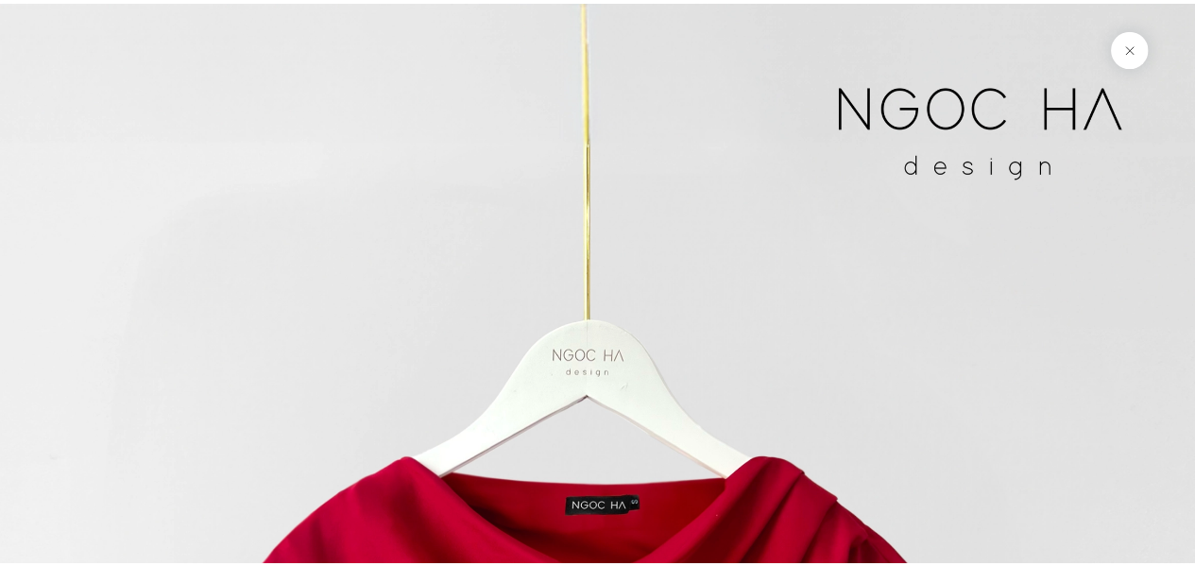
scroll to position [5470, 0]
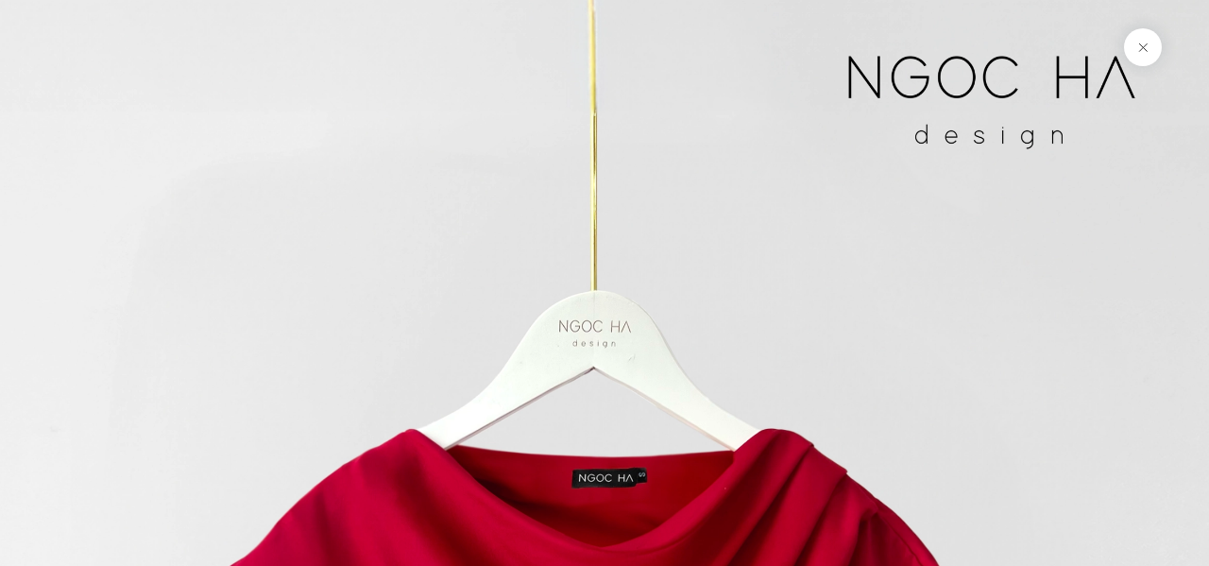
click at [1145, 46] on button at bounding box center [1143, 47] width 38 height 38
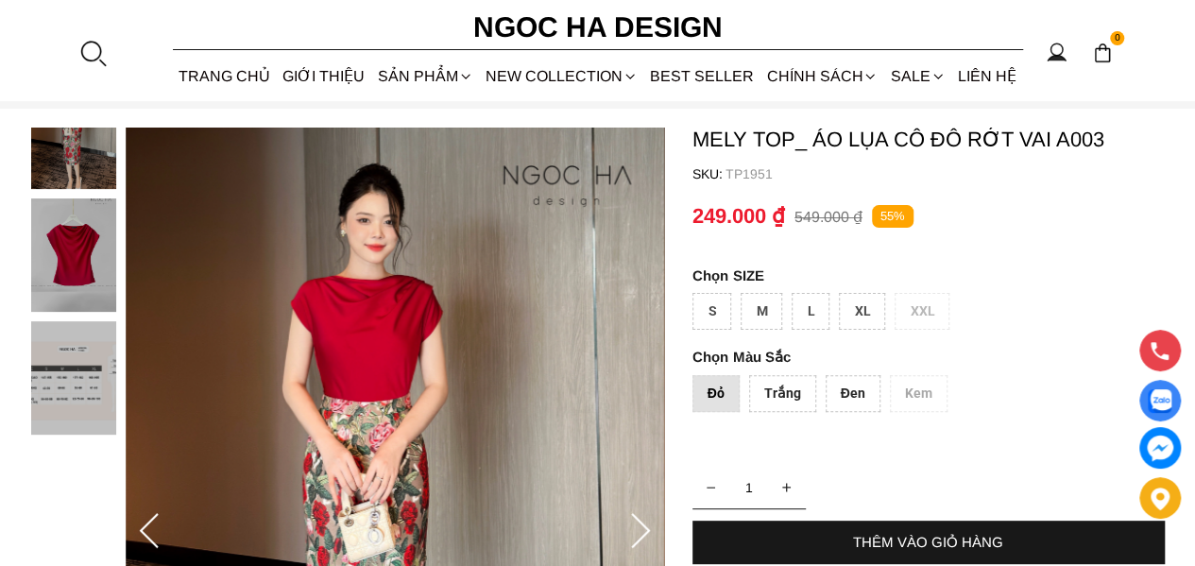
scroll to position [189, 0]
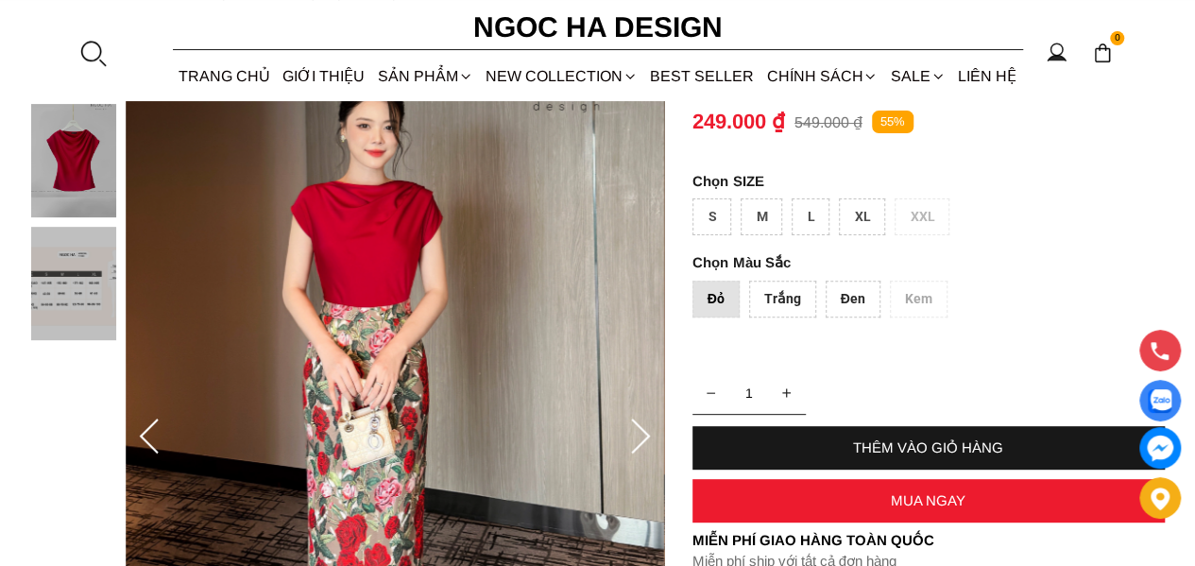
click at [780, 286] on div "Trắng" at bounding box center [782, 299] width 67 height 37
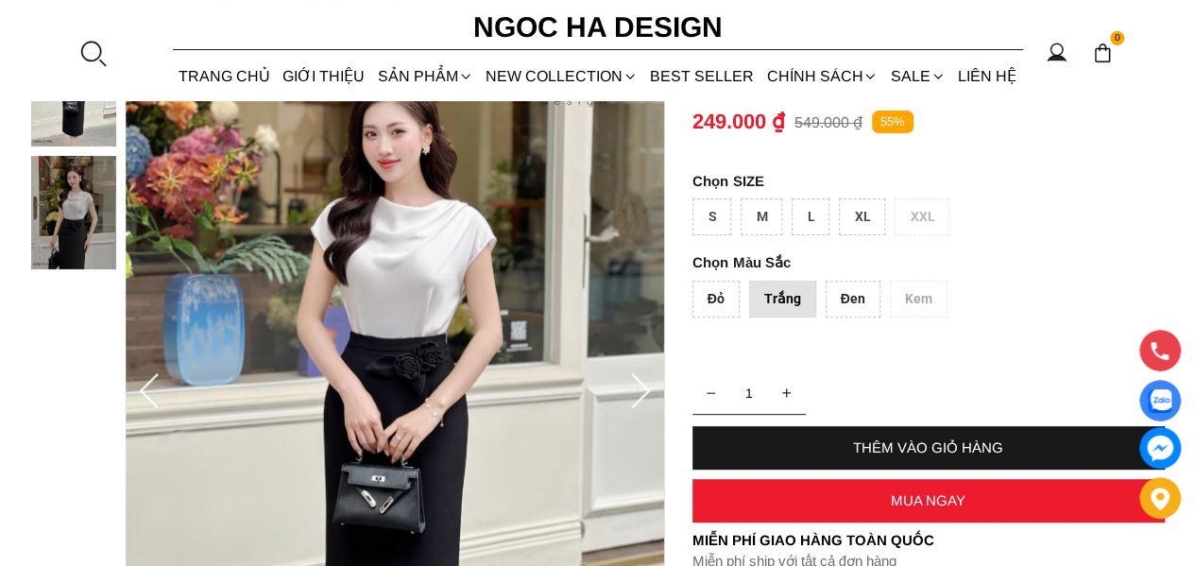
click at [850, 309] on div "Đen" at bounding box center [853, 299] width 55 height 37
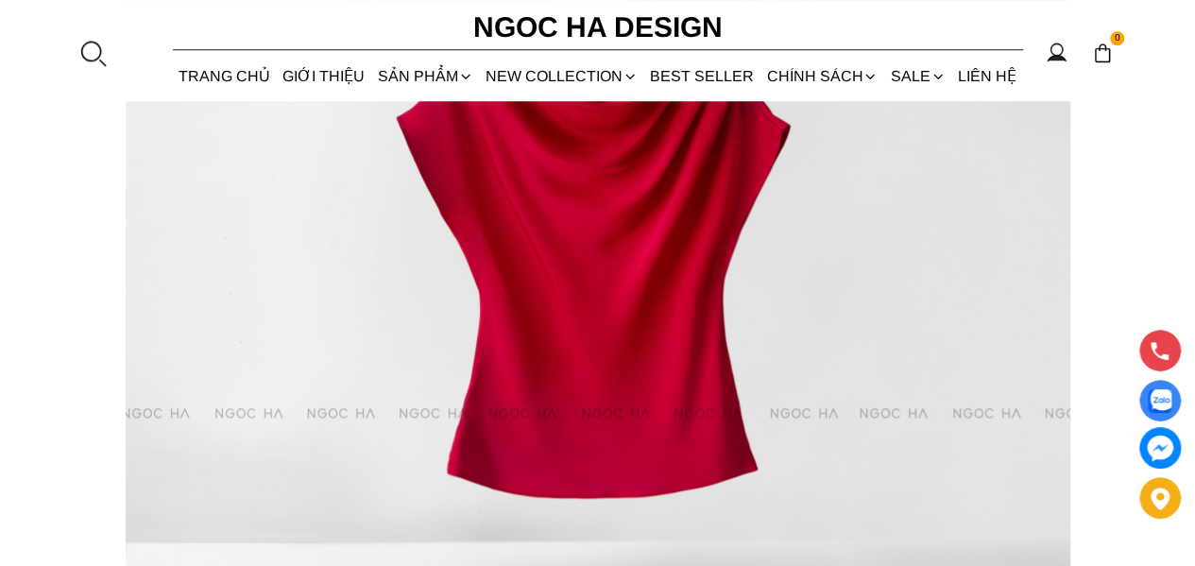
scroll to position [4250, 0]
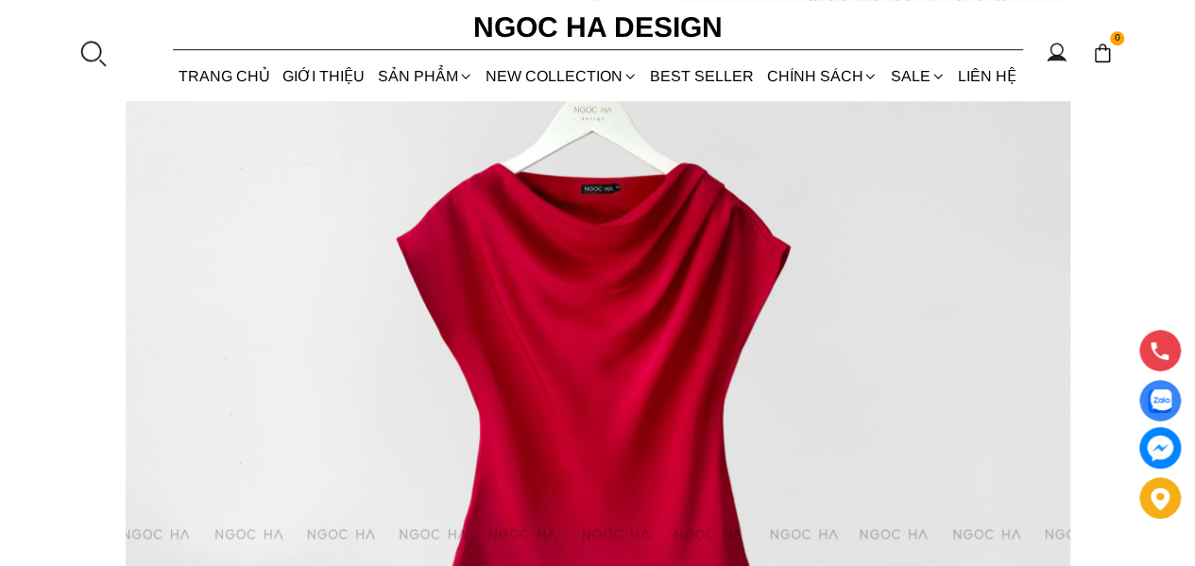
click at [516, 335] on img at bounding box center [598, 396] width 945 height 945
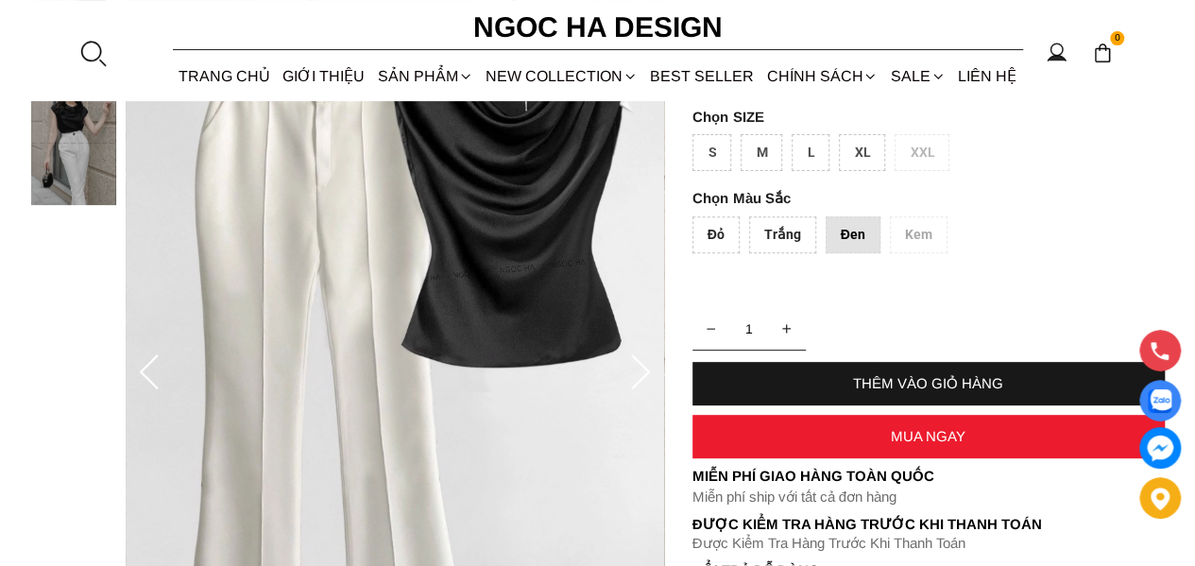
scroll to position [0, 0]
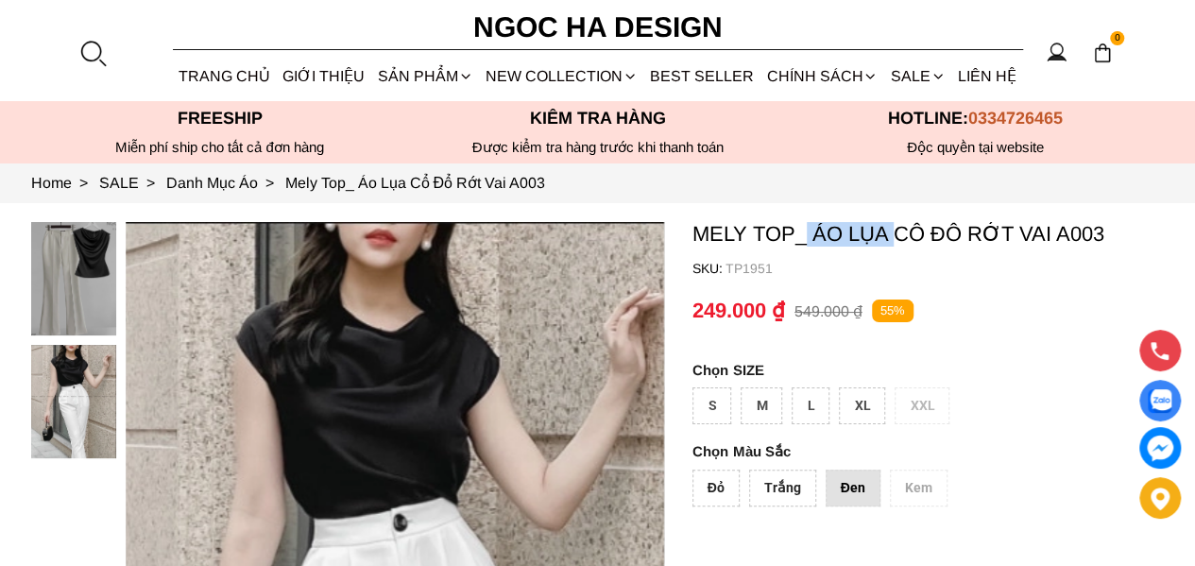
drag, startPoint x: 809, startPoint y: 227, endPoint x: 891, endPoint y: 234, distance: 82.5
click at [891, 234] on p "Mely Top_ Áo Lụa Cổ Đổ Rớt Vai A003" at bounding box center [928, 234] width 472 height 25
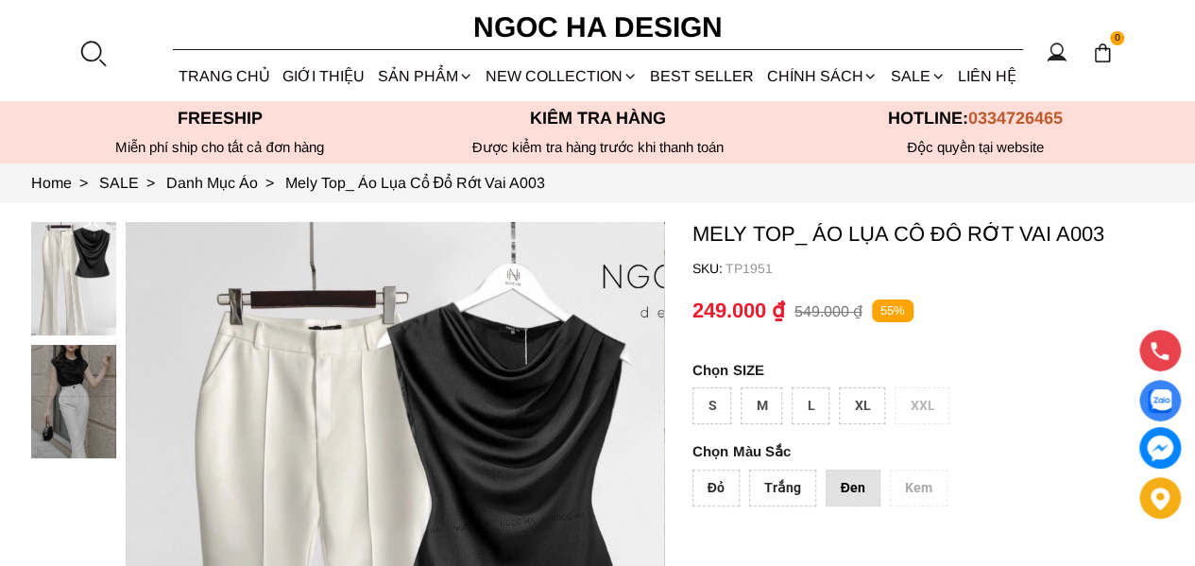
click at [959, 231] on p "Mely Top_ Áo Lụa Cổ Đổ Rớt Vai A003" at bounding box center [928, 234] width 472 height 25
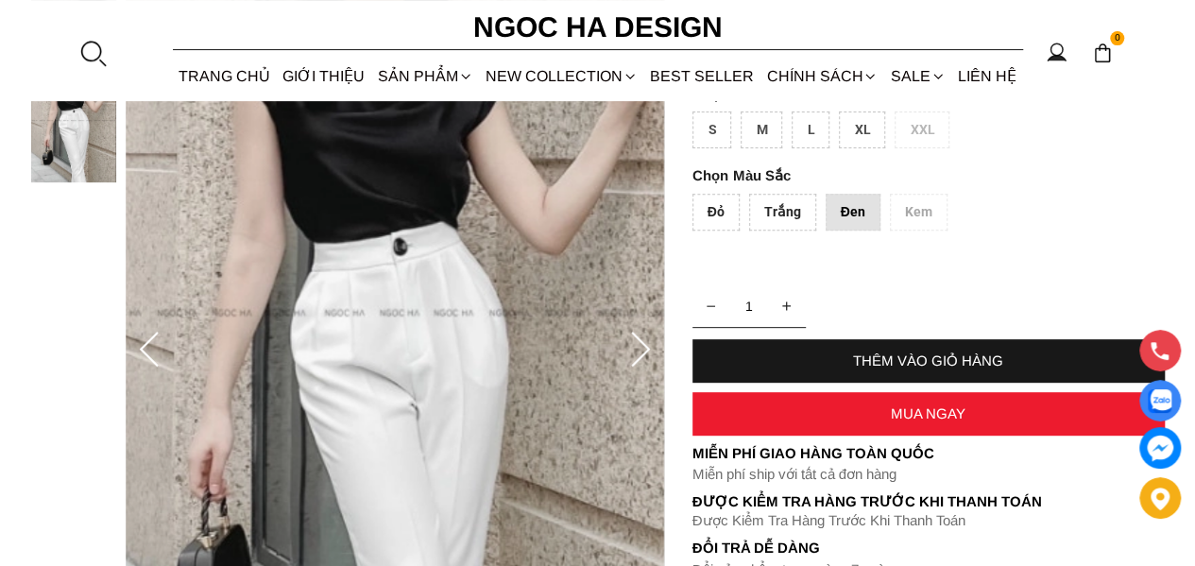
scroll to position [94, 0]
